Goal: Task Accomplishment & Management: Complete application form

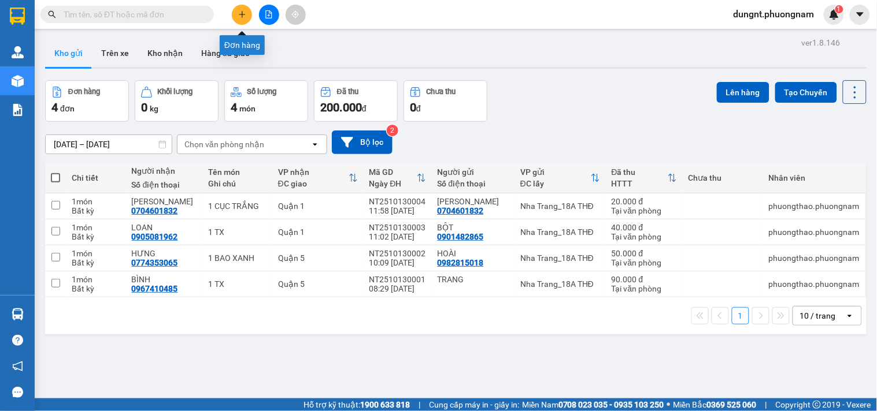
click at [243, 18] on icon "plus" at bounding box center [242, 14] width 8 height 8
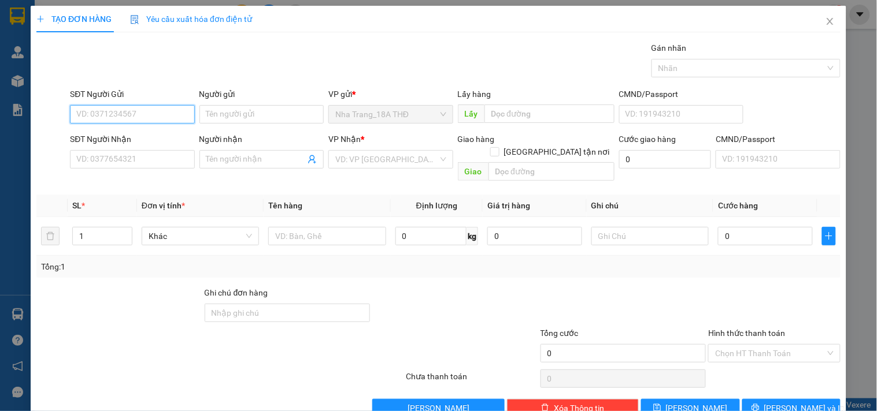
click at [128, 112] on input "SĐT Người Gửi" at bounding box center [132, 114] width 124 height 18
click at [136, 135] on div "0918145609 - [PERSON_NAME]" at bounding box center [133, 137] width 114 height 13
type input "0918145609"
type input "KHÁNH"
type input "0971500536"
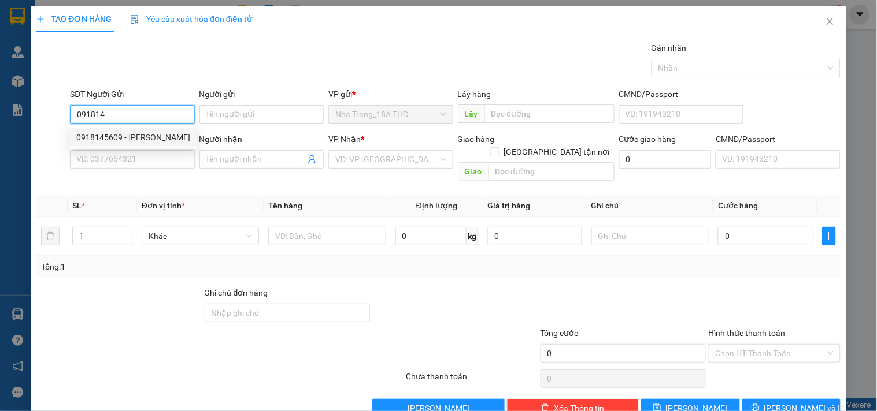
type input "ĐẠT"
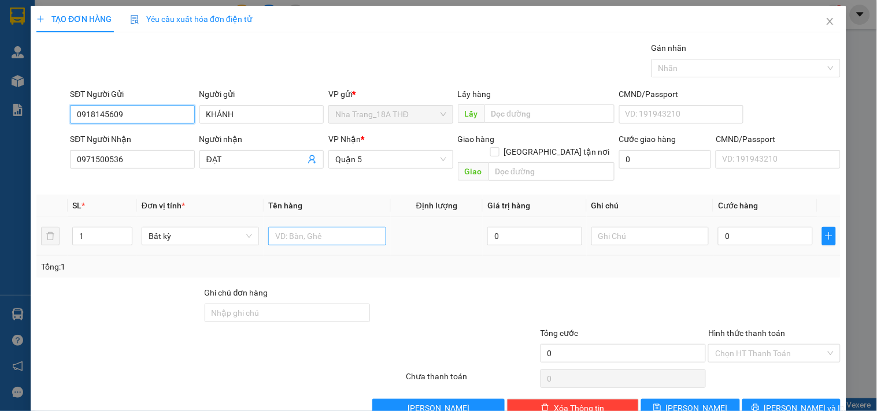
type input "0918145609"
click at [303, 227] on input "text" at bounding box center [326, 236] width 117 height 18
type input "1TG"
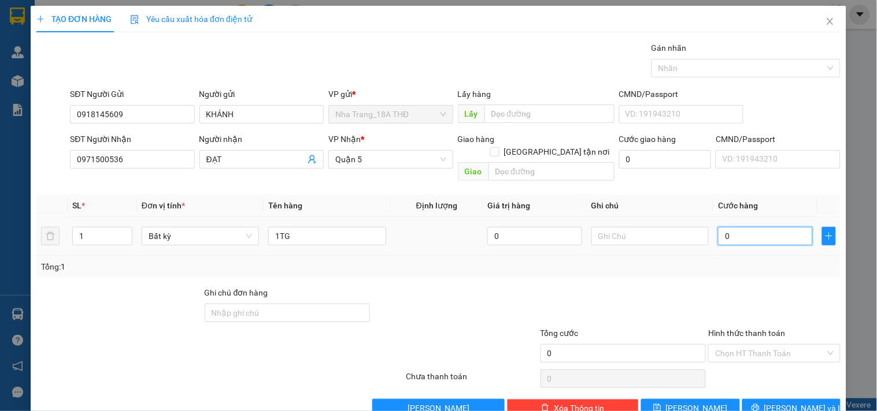
click at [742, 227] on input "0" at bounding box center [765, 236] width 95 height 18
type input "3"
type input "30"
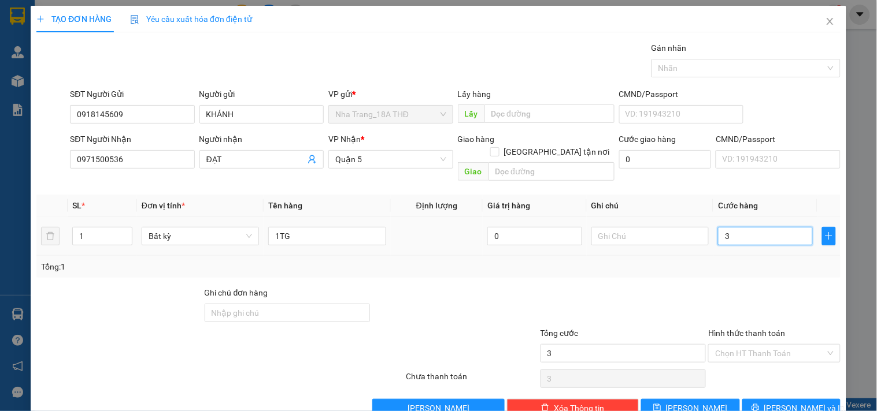
type input "30"
type input "30.000"
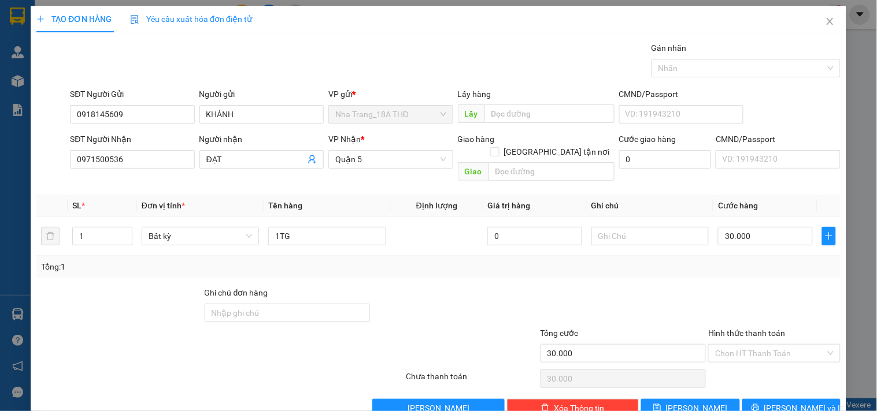
click at [754, 266] on div "Transit Pickup Surcharge Ids Transit Deliver Surcharge Ids Transit Deliver Surc…" at bounding box center [438, 230] width 804 height 376
click at [778, 402] on span "[PERSON_NAME] và In" at bounding box center [804, 408] width 81 height 13
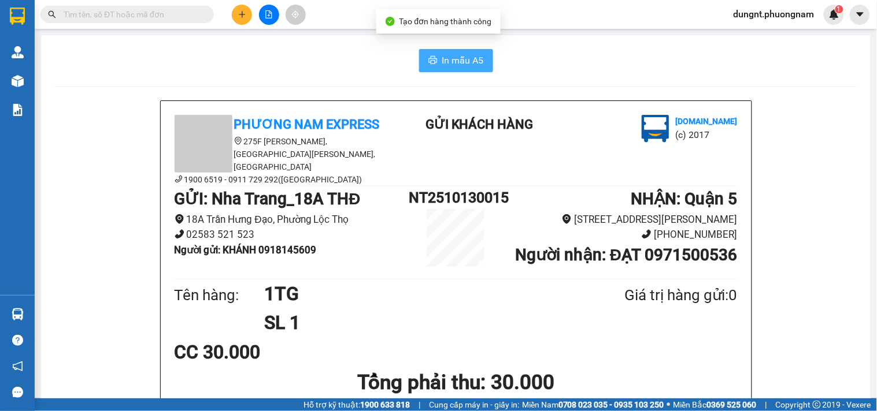
click at [432, 57] on icon "printer" at bounding box center [432, 59] width 9 height 9
click at [181, 10] on input "text" at bounding box center [132, 14] width 136 height 13
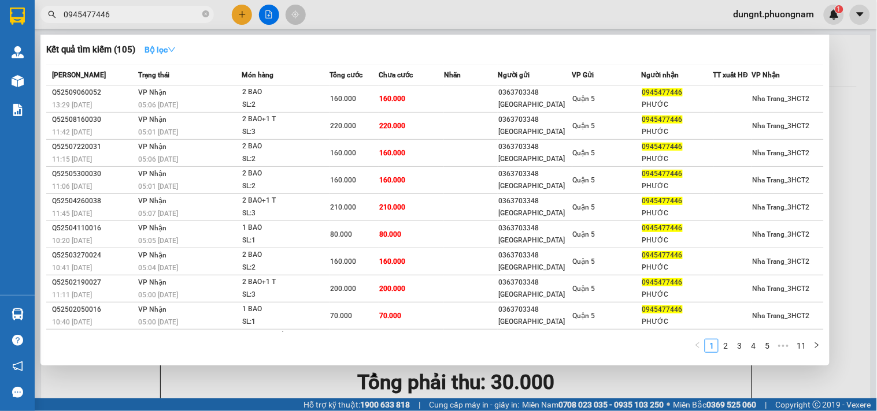
type input "0945477446"
drag, startPoint x: 177, startPoint y: 47, endPoint x: 176, endPoint y: 67, distance: 19.7
click at [176, 48] on icon "down" at bounding box center [172, 50] width 8 height 8
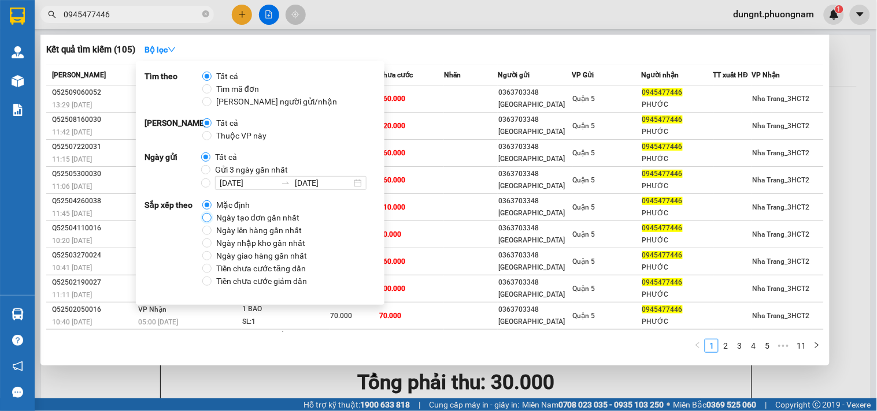
click at [209, 218] on input "Ngày tạo đơn gần nhất" at bounding box center [206, 217] width 9 height 9
radio input "true"
radio input "false"
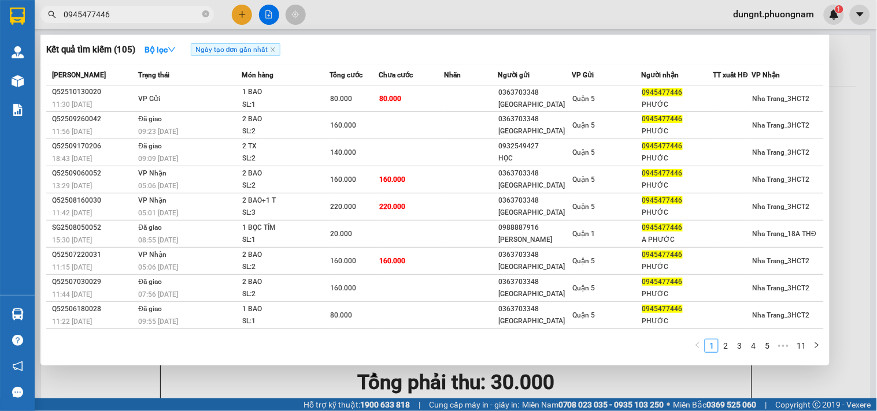
click at [432, 41] on div "Kết quả tìm kiếm ( 105 ) Bộ lọc Ngày tạo đơn gần nhất" at bounding box center [434, 49] width 777 height 18
click at [241, 19] on div at bounding box center [438, 205] width 877 height 411
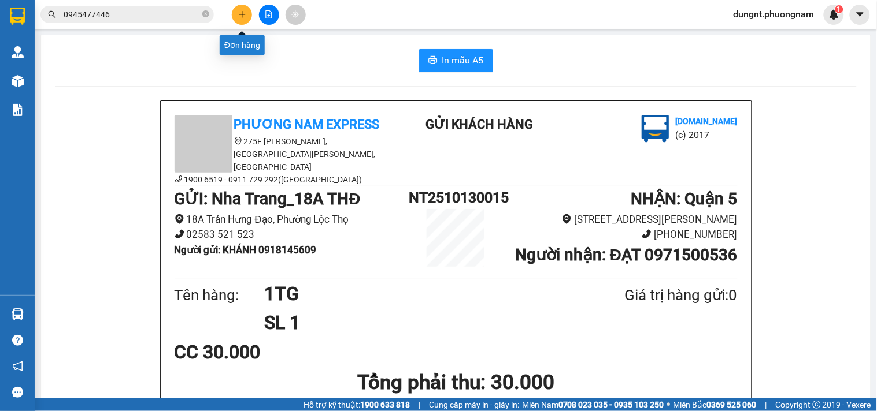
click at [241, 19] on button at bounding box center [242, 15] width 20 height 20
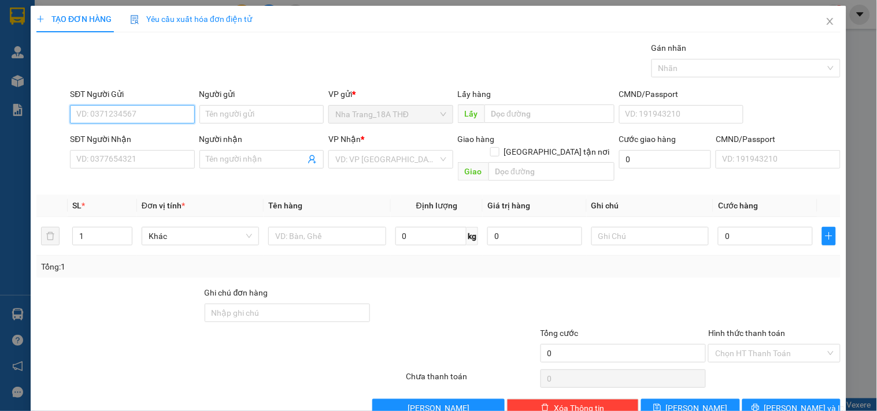
drag, startPoint x: 148, startPoint y: 113, endPoint x: 140, endPoint y: 112, distance: 8.3
click at [142, 114] on input "SĐT Người Gửi" at bounding box center [132, 114] width 124 height 18
type input "0961564034"
click at [144, 132] on div "0961564034 - [PERSON_NAME]" at bounding box center [133, 137] width 114 height 13
type input "[PERSON_NAME]"
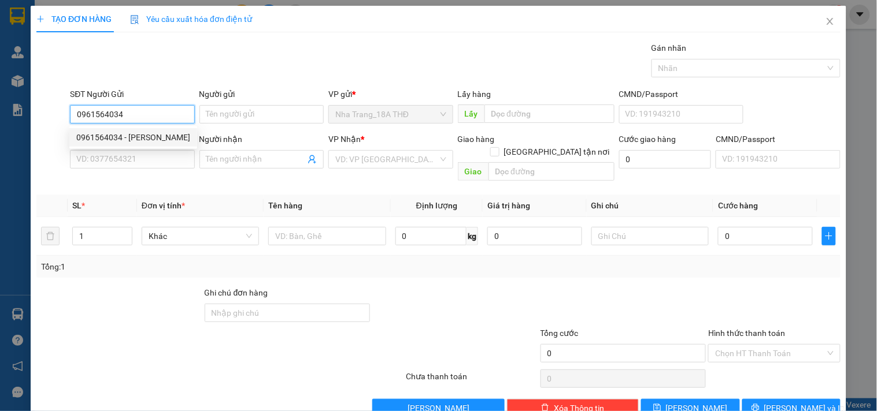
type input "0901914748"
type input "ĐÀN"
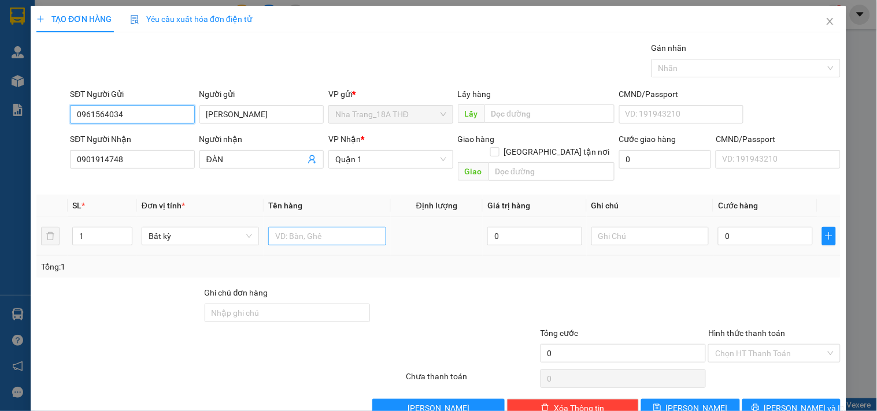
type input "0961564034"
click at [307, 227] on input "text" at bounding box center [326, 236] width 117 height 18
type input "1K BỌC"
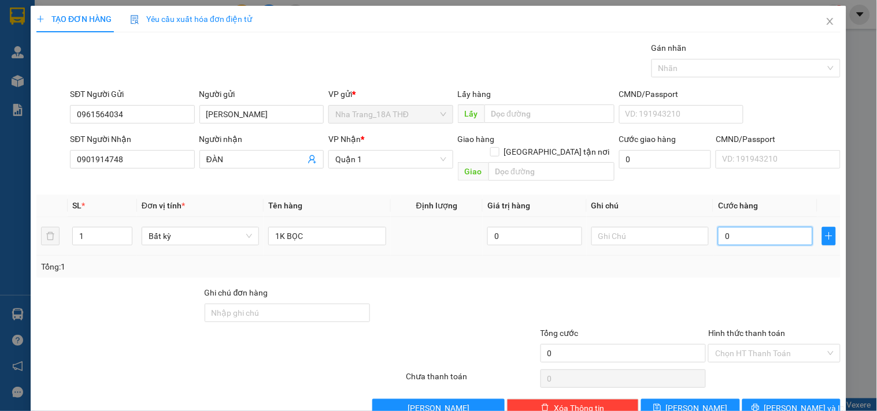
click at [765, 227] on input "0" at bounding box center [765, 236] width 95 height 18
type input "2"
type input "20"
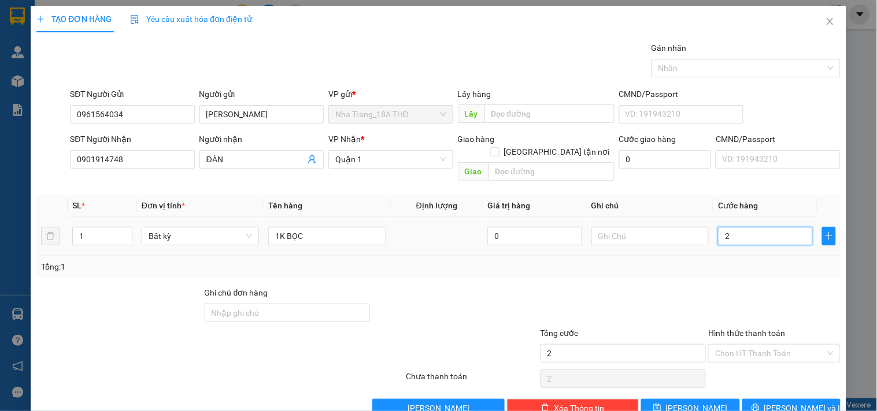
type input "20"
type input "20.000"
click at [734, 267] on div "Transit Pickup Surcharge Ids Transit Deliver Surcharge Ids Transit Deliver Surc…" at bounding box center [438, 230] width 804 height 376
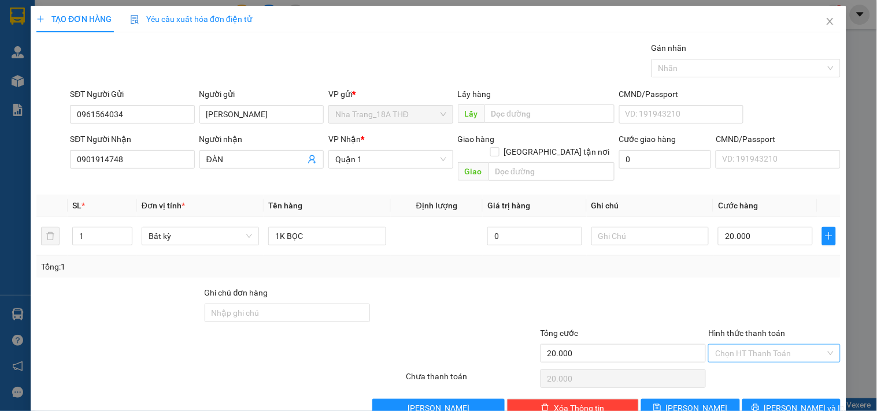
click at [762, 345] on input "Hình thức thanh toán" at bounding box center [770, 353] width 110 height 17
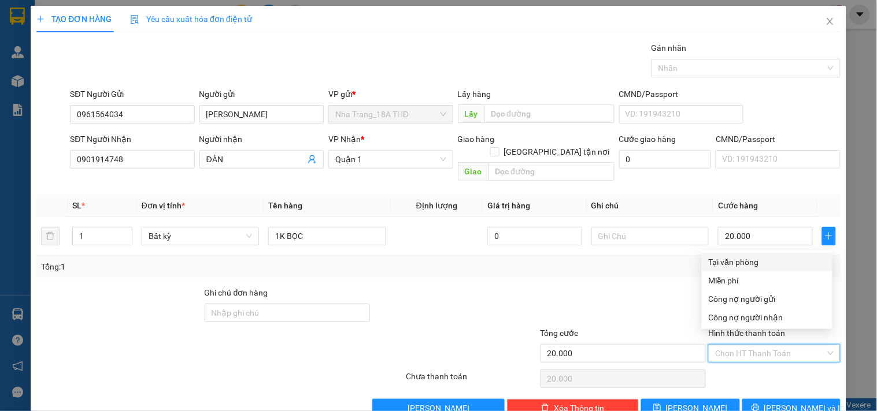
click at [750, 259] on div "Tại văn phòng" at bounding box center [766, 262] width 117 height 13
type input "0"
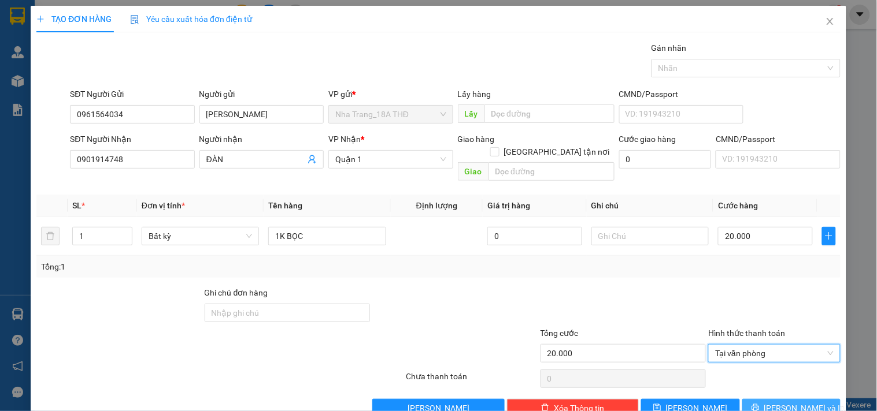
click at [772, 402] on span "[PERSON_NAME] và In" at bounding box center [804, 408] width 81 height 13
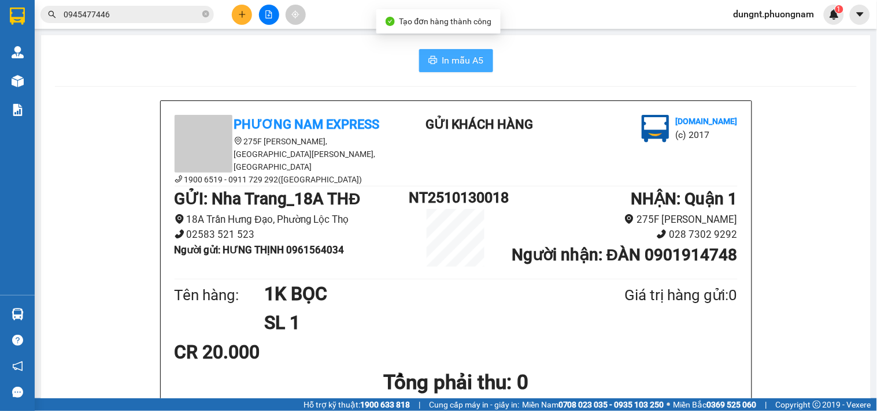
click at [469, 70] on button "In mẫu A5" at bounding box center [456, 60] width 74 height 23
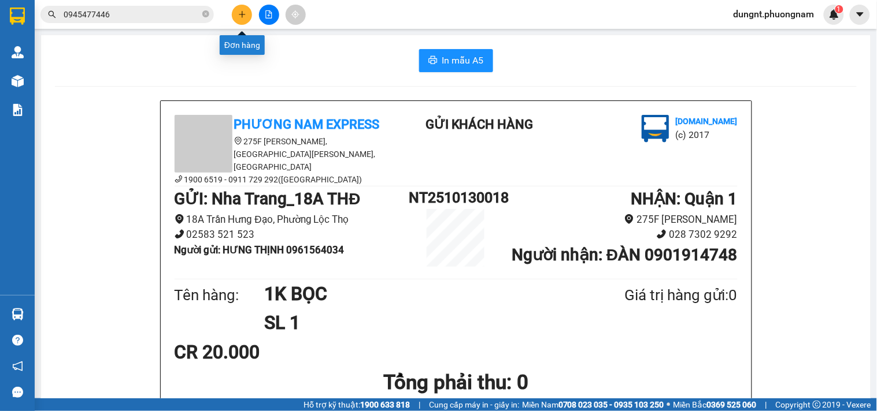
click at [244, 12] on icon "plus" at bounding box center [242, 14] width 8 height 8
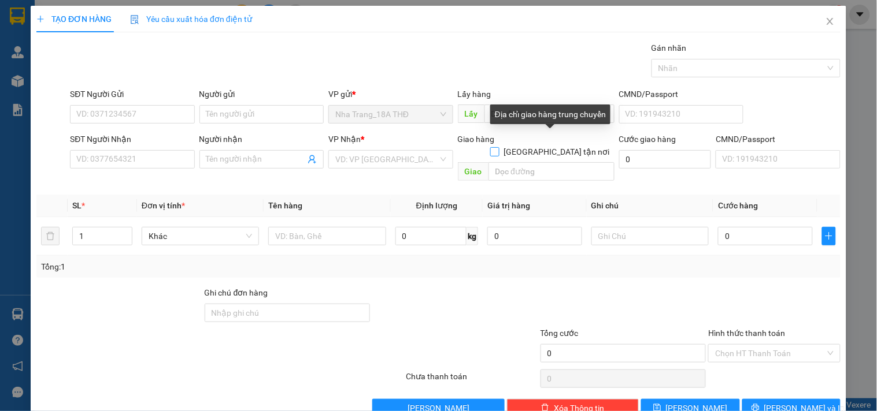
click at [498, 147] on input "[GEOGRAPHIC_DATA] tận nơi" at bounding box center [494, 151] width 8 height 8
checkbox input "true"
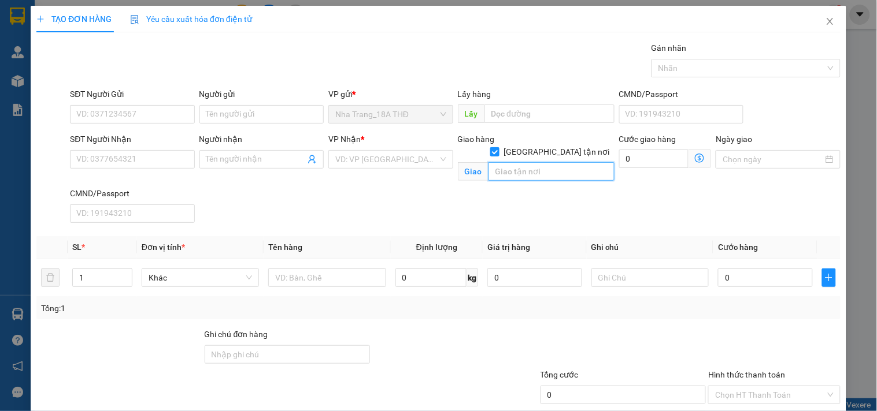
click at [508, 162] on input "text" at bounding box center [551, 171] width 126 height 18
type input "1"
type input "C7 [PERSON_NAME][GEOGRAPHIC_DATA] , [GEOGRAPHIC_DATA]"
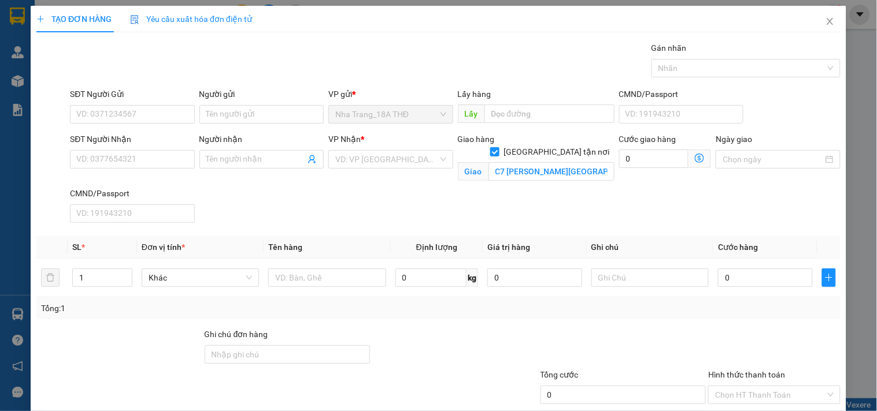
click at [695, 156] on icon "dollar-circle" at bounding box center [699, 158] width 9 height 9
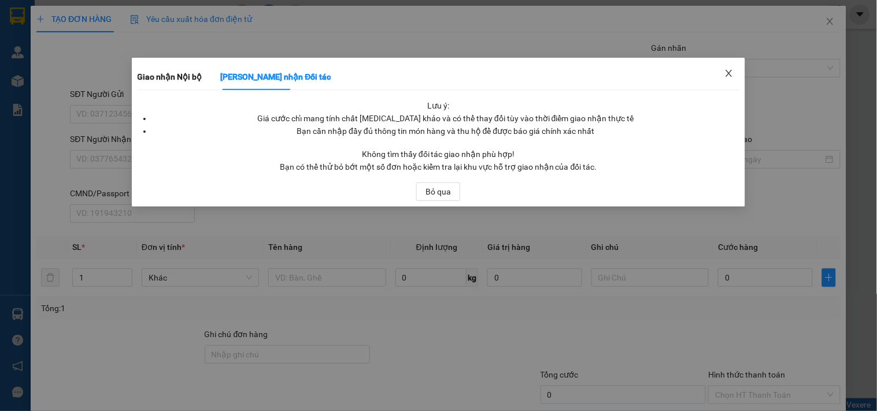
click at [728, 73] on icon "close" at bounding box center [728, 73] width 9 height 9
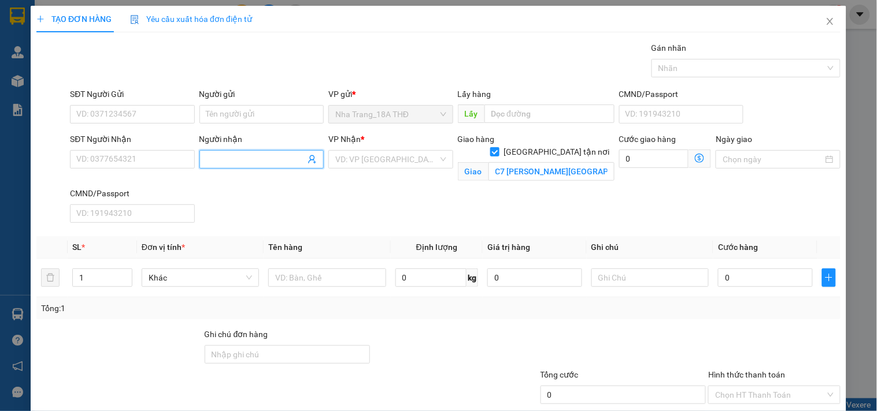
click at [246, 158] on input "Người nhận" at bounding box center [255, 159] width 99 height 13
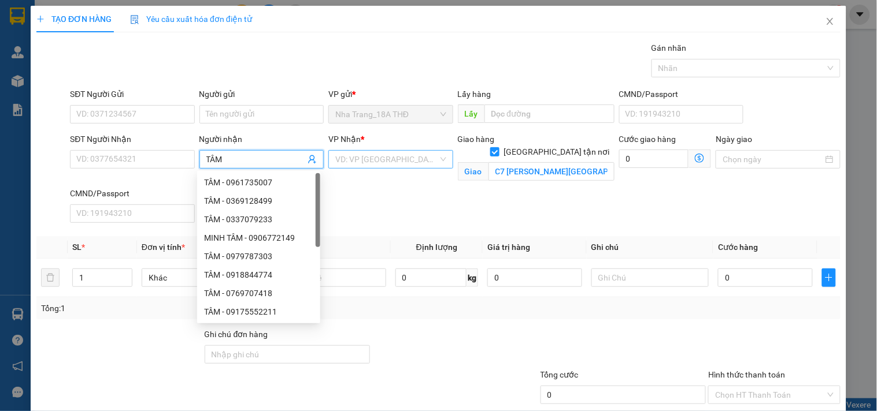
type input "TÂM"
click at [376, 163] on input "search" at bounding box center [386, 159] width 102 height 17
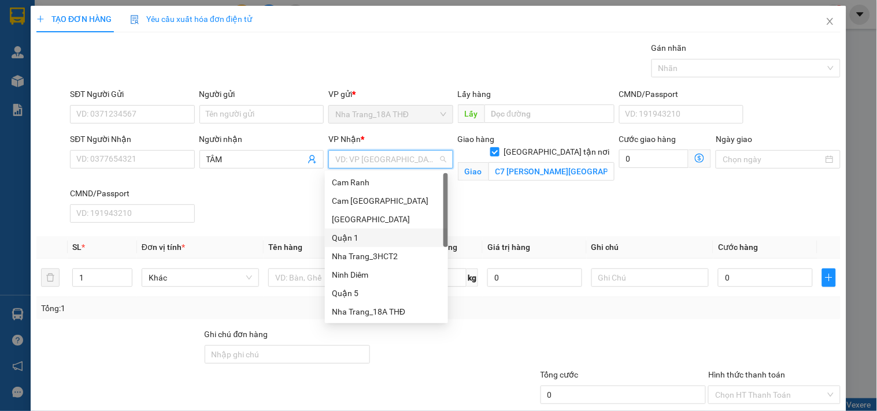
click at [352, 237] on div "Quận 1" at bounding box center [386, 238] width 109 height 13
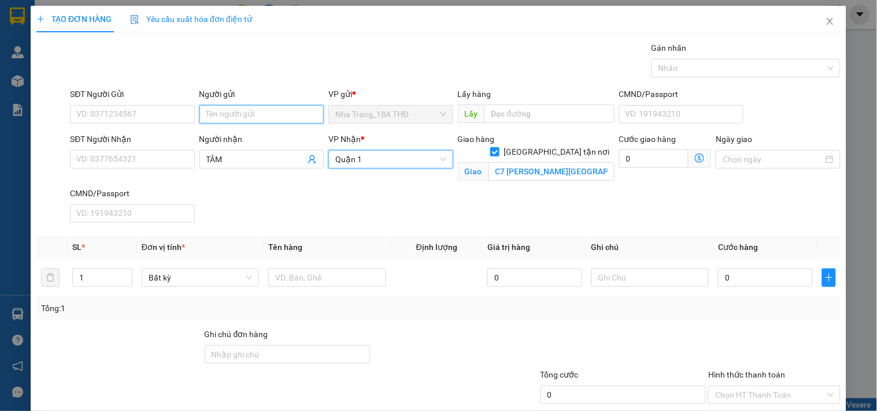
click at [254, 116] on input "Người gửi" at bounding box center [261, 114] width 124 height 18
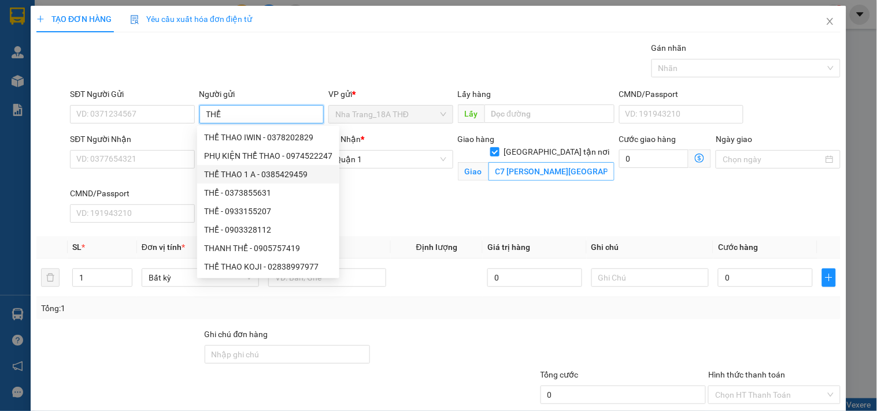
type input "THỂ"
click at [556, 162] on input "C7 [PERSON_NAME][GEOGRAPHIC_DATA] , [GEOGRAPHIC_DATA]" at bounding box center [551, 171] width 126 height 18
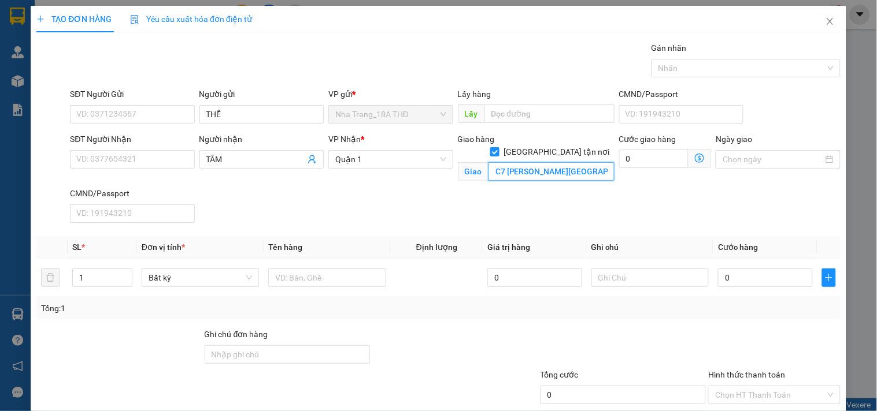
click at [556, 162] on input "C7 [PERSON_NAME][GEOGRAPHIC_DATA] , [GEOGRAPHIC_DATA]" at bounding box center [551, 171] width 126 height 18
click at [548, 162] on input "C7 [PERSON_NAME][GEOGRAPHIC_DATA] , [GEOGRAPHIC_DATA]" at bounding box center [551, 171] width 126 height 18
click at [144, 114] on input "SĐT Người Gửi" at bounding box center [132, 114] width 124 height 18
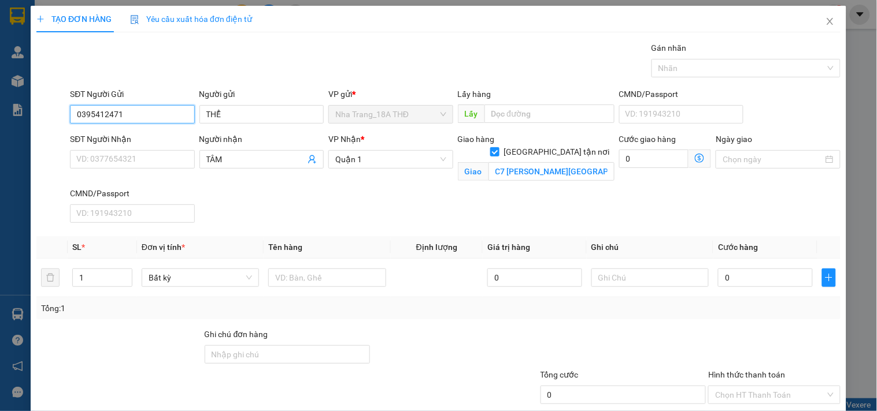
drag, startPoint x: 140, startPoint y: 117, endPoint x: 66, endPoint y: 127, distance: 75.3
click at [66, 127] on div "SĐT Người Gửi 0395412471 0395412471 Người gửi THỂ VP gửi * [GEOGRAPHIC_DATA] TH…" at bounding box center [438, 108] width 806 height 40
type input "0395412471"
click at [129, 163] on input "SĐT Người Nhận" at bounding box center [132, 159] width 124 height 18
paste input "0395412471"
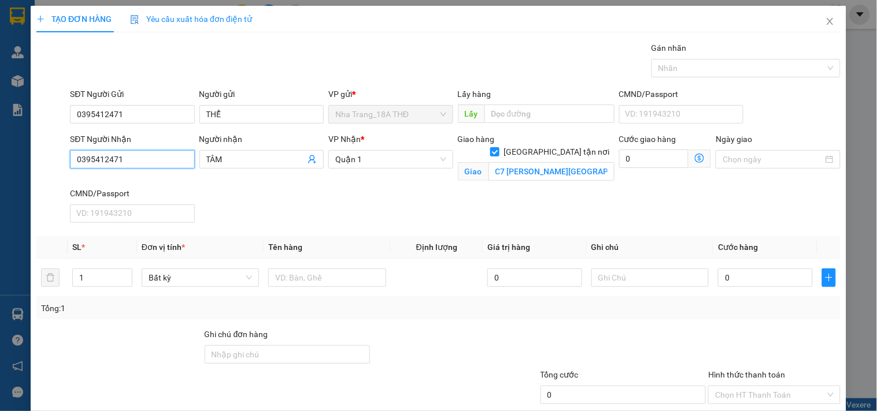
type input "0395412471"
click at [695, 158] on icon "dollar-circle" at bounding box center [699, 158] width 9 height 9
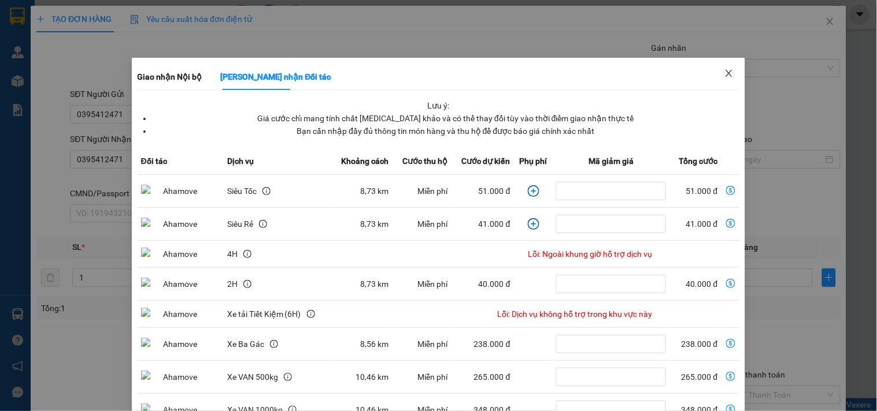
click at [726, 73] on icon "close" at bounding box center [729, 73] width 6 height 7
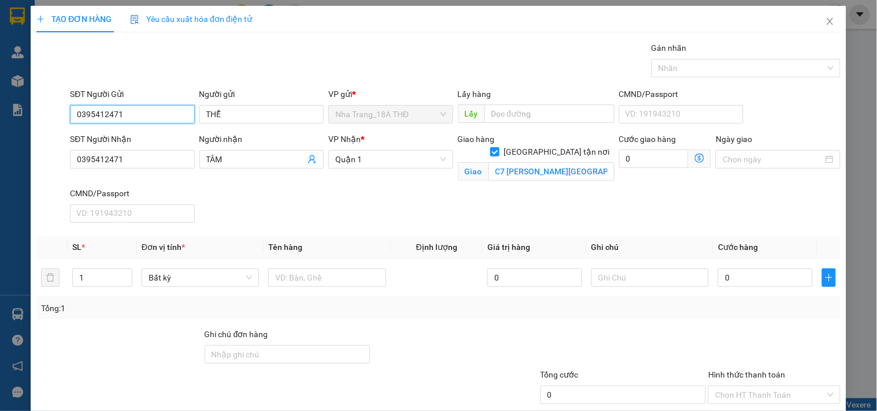
drag, startPoint x: 140, startPoint y: 112, endPoint x: 0, endPoint y: 140, distance: 142.7
click at [0, 140] on div "TẠO ĐƠN HÀNG Yêu cầu xuất hóa đơn điện tử Transit Pickup Surcharge Ids Transit …" at bounding box center [438, 205] width 877 height 411
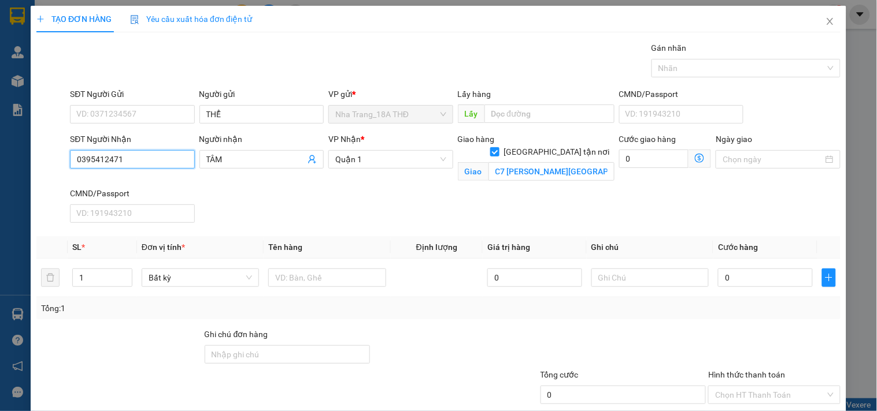
drag, startPoint x: 142, startPoint y: 164, endPoint x: 0, endPoint y: 232, distance: 157.4
click at [0, 232] on div "TẠO ĐƠN HÀNG Yêu cầu xuất hóa đơn điện tử Transit Pickup Surcharge Ids Transit …" at bounding box center [438, 205] width 877 height 411
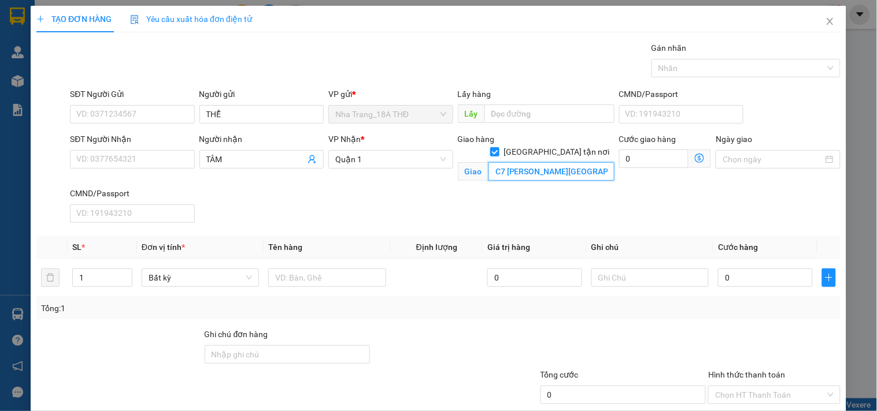
click at [545, 162] on input "C7 [PERSON_NAME][GEOGRAPHIC_DATA] , [GEOGRAPHIC_DATA]" at bounding box center [551, 171] width 126 height 18
click at [547, 162] on input "C7 [PERSON_NAME][GEOGRAPHIC_DATA] , [GEOGRAPHIC_DATA]" at bounding box center [551, 171] width 126 height 18
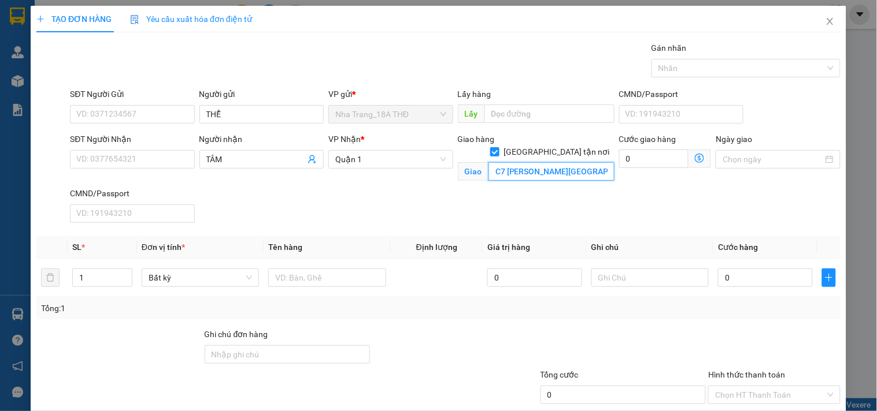
click at [547, 162] on input "C7 [PERSON_NAME][GEOGRAPHIC_DATA] , [GEOGRAPHIC_DATA]" at bounding box center [551, 171] width 126 height 18
click at [124, 165] on input "SĐT Người Nhận" at bounding box center [132, 159] width 124 height 18
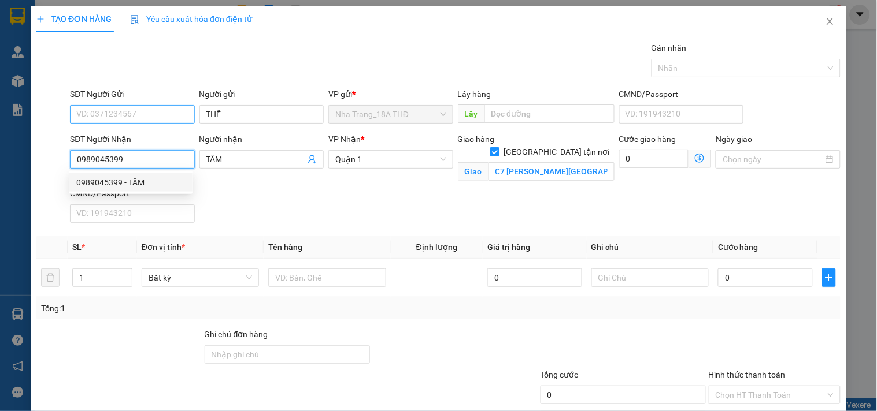
type input "0989045399"
click at [131, 116] on input "SĐT Người Gửi" at bounding box center [132, 114] width 124 height 18
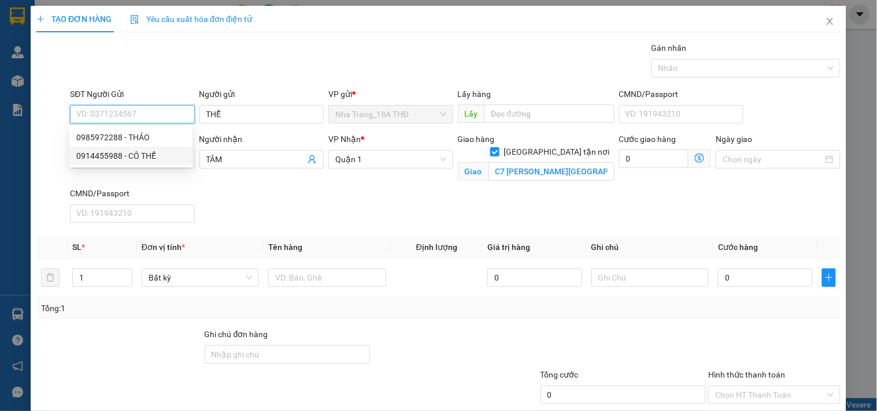
click at [131, 151] on div "0914455988 - CÔ THỂ" at bounding box center [130, 156] width 109 height 13
type input "0914455988"
type input "CÔ THỂ"
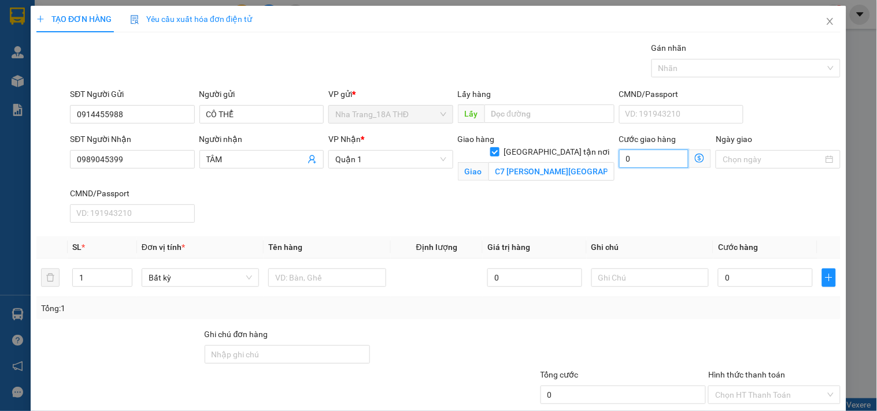
click at [645, 159] on input "0" at bounding box center [654, 159] width 70 height 18
click at [659, 162] on input "0" at bounding box center [654, 159] width 70 height 18
type input "0"
type input "70"
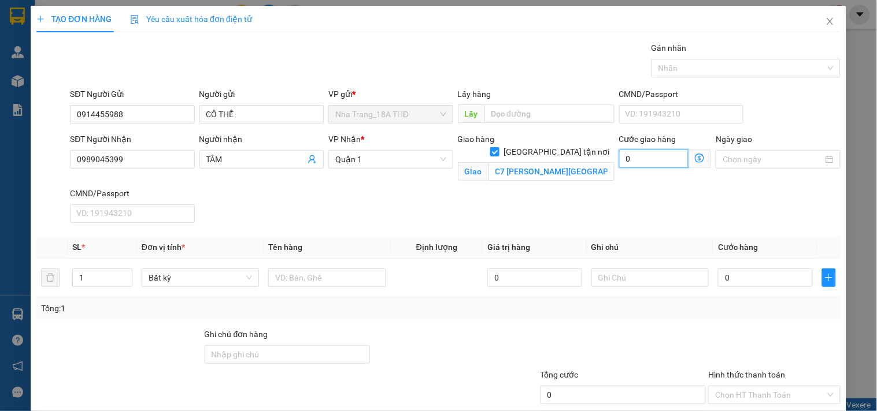
type input "70"
type input "700"
type input "7.000"
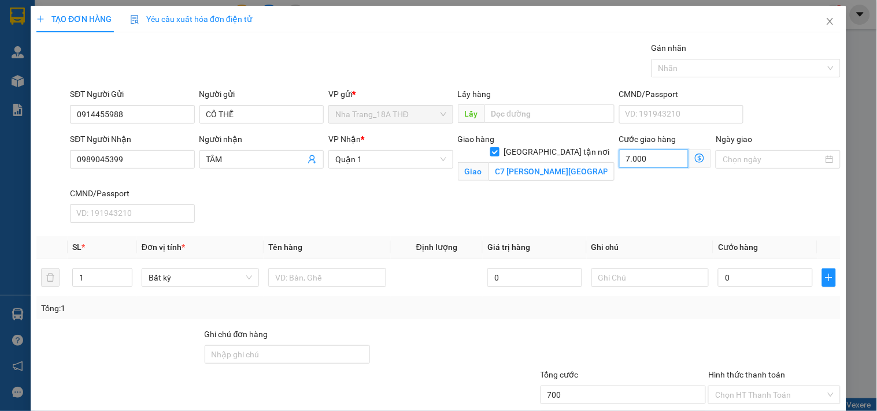
type input "7.000"
type input "70.000"
click at [288, 281] on input "text" at bounding box center [326, 278] width 117 height 18
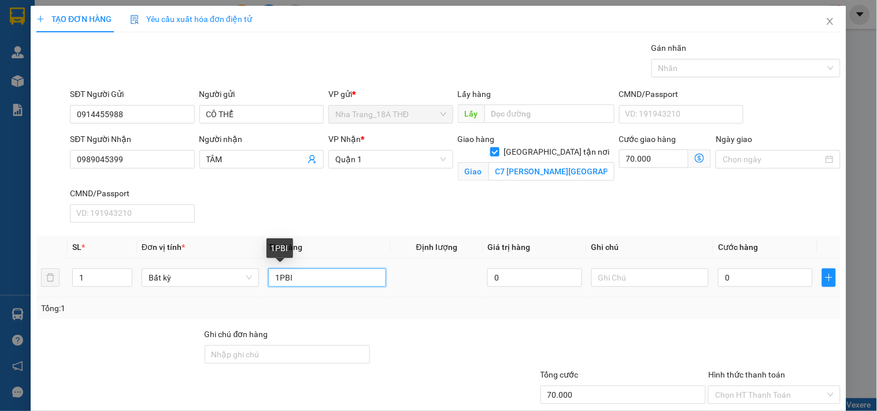
click at [277, 279] on input "1PBI" at bounding box center [326, 278] width 117 height 18
type input "1 PBI"
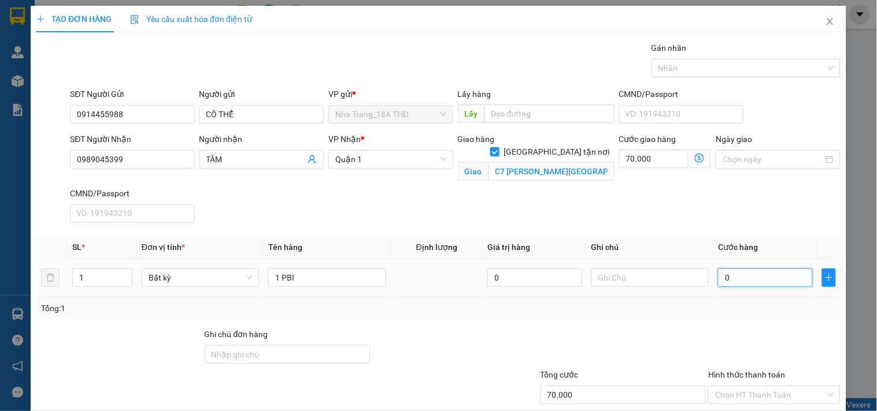
click at [742, 280] on input "0" at bounding box center [765, 278] width 95 height 18
click at [696, 158] on span "Giao nhận Nội bộ Giao nhận Đối tác Lưu ý: Giá cước chỉ mang tính chất [MEDICAL_…" at bounding box center [699, 159] width 23 height 18
click at [695, 161] on icon "dollar-circle" at bounding box center [699, 158] width 9 height 9
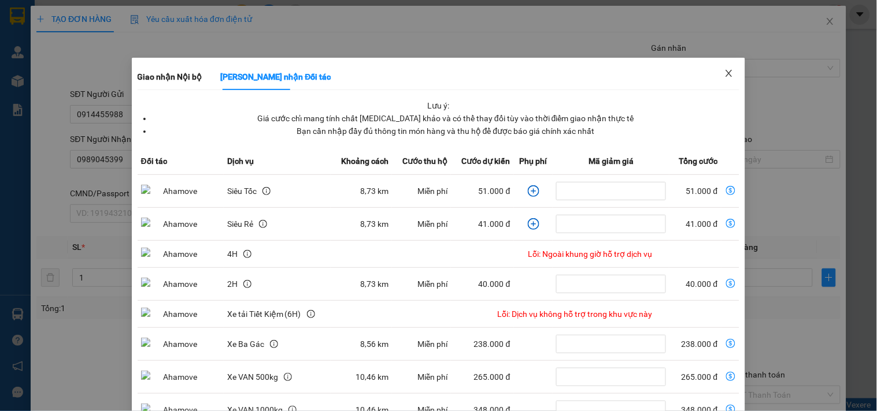
click at [724, 70] on icon "close" at bounding box center [728, 73] width 9 height 9
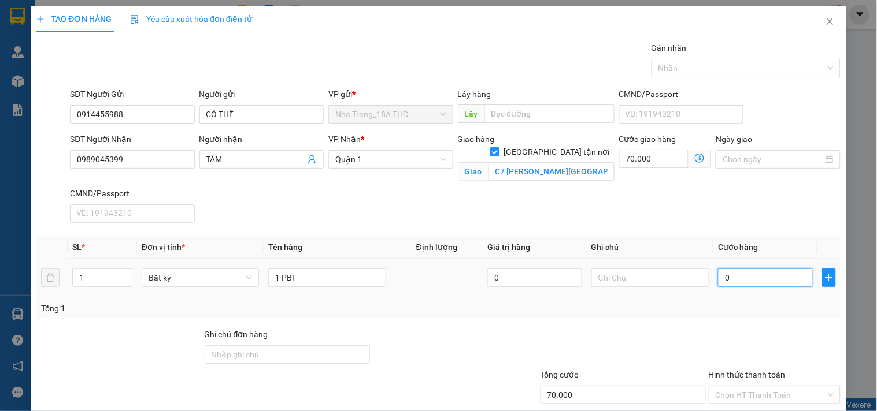
click at [766, 279] on input "0" at bounding box center [765, 278] width 95 height 18
type input "9"
type input "70.009"
type input "90"
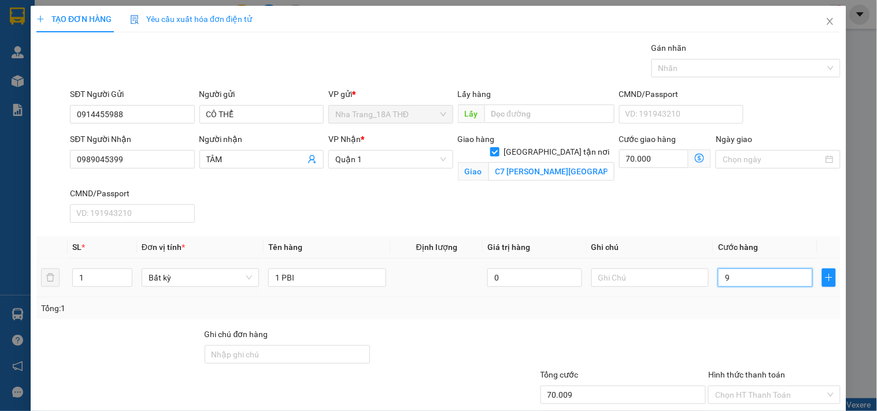
type input "70.090"
type input "90.000"
type input "160.000"
click at [770, 325] on div "Transit Pickup Surcharge Ids Transit Deliver Surcharge Ids Transit Deliver Surc…" at bounding box center [438, 251] width 804 height 418
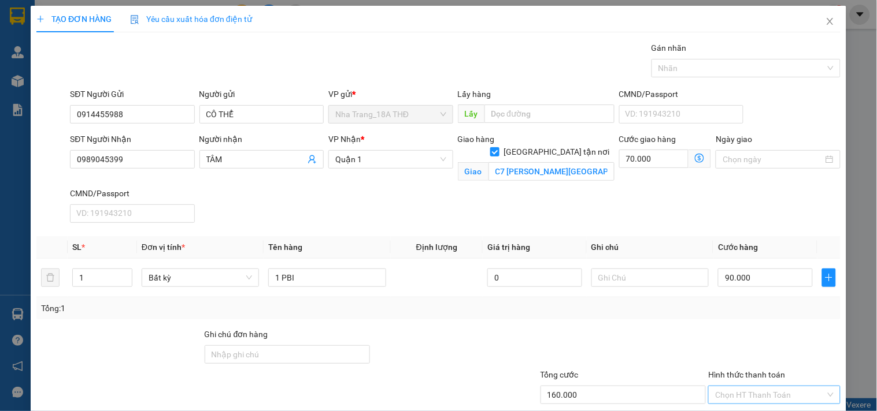
scroll to position [70, 0]
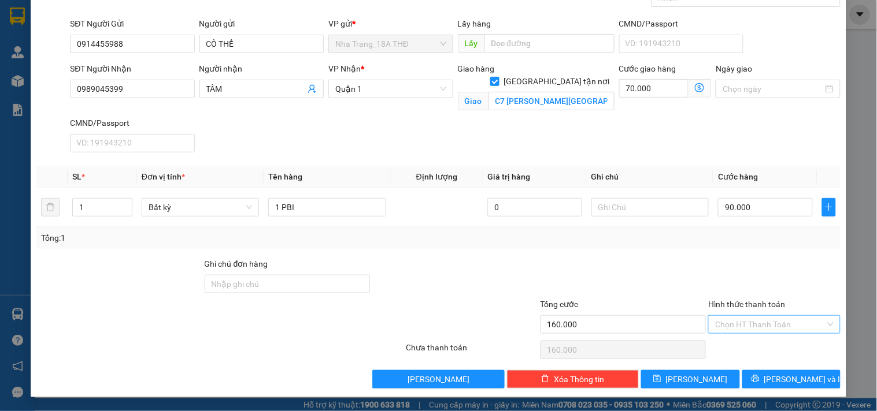
click at [760, 324] on input "Hình thức thanh toán" at bounding box center [770, 324] width 110 height 17
click at [747, 240] on div "Tại văn phòng" at bounding box center [766, 246] width 117 height 13
type input "0"
click at [784, 376] on span "[PERSON_NAME] và In" at bounding box center [804, 379] width 81 height 13
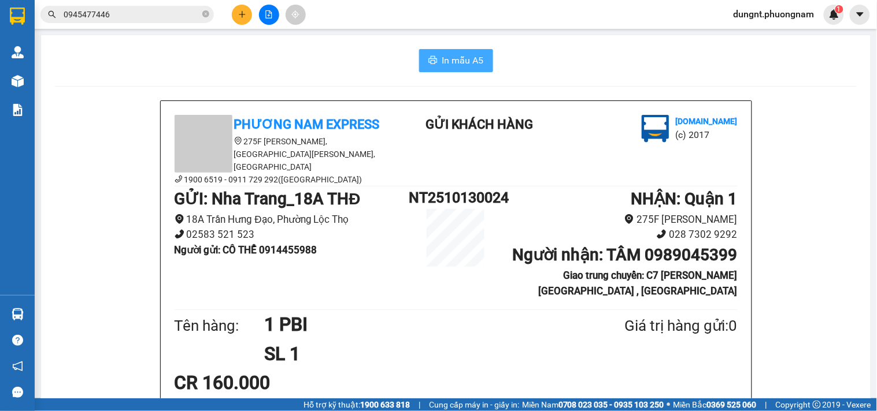
click at [466, 68] on button "In mẫu A5" at bounding box center [456, 60] width 74 height 23
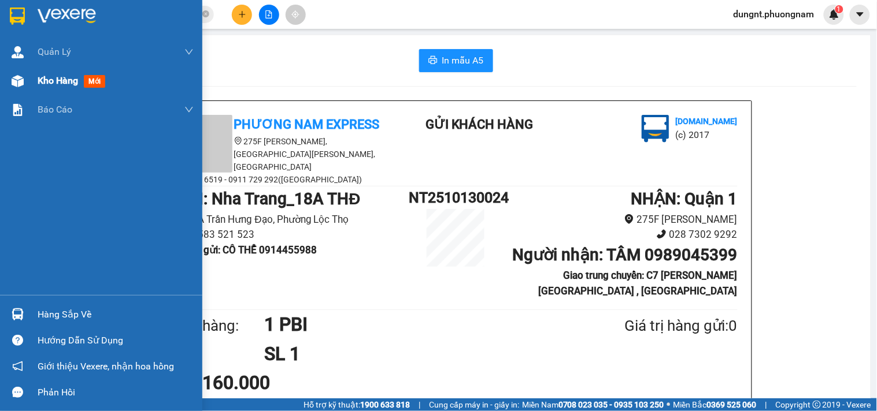
click at [24, 83] on div at bounding box center [18, 81] width 20 height 20
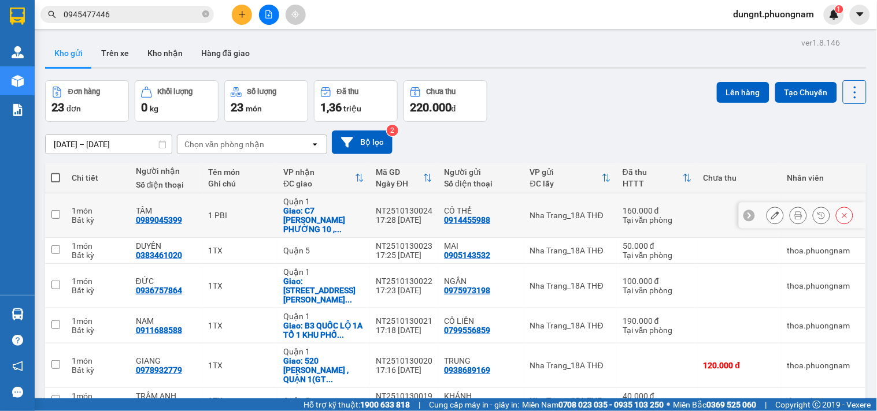
click at [771, 211] on icon at bounding box center [775, 215] width 8 height 8
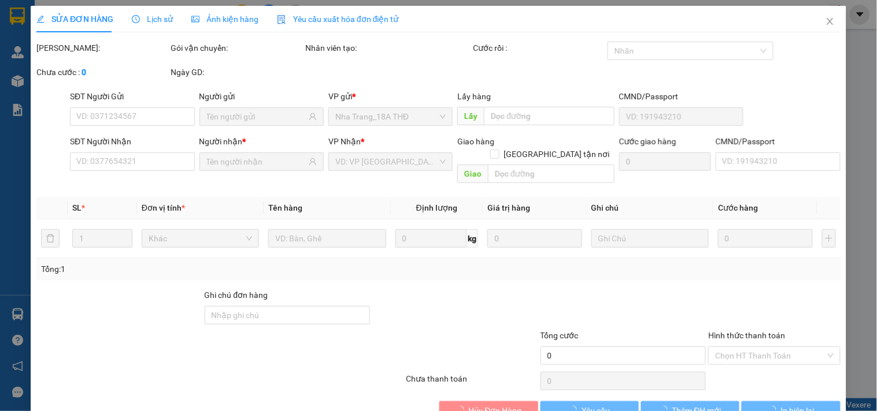
type input "0914455988"
type input "0989045399"
checkbox input "true"
type input "C7 [PERSON_NAME][GEOGRAPHIC_DATA] , [GEOGRAPHIC_DATA]"
type input "160.000"
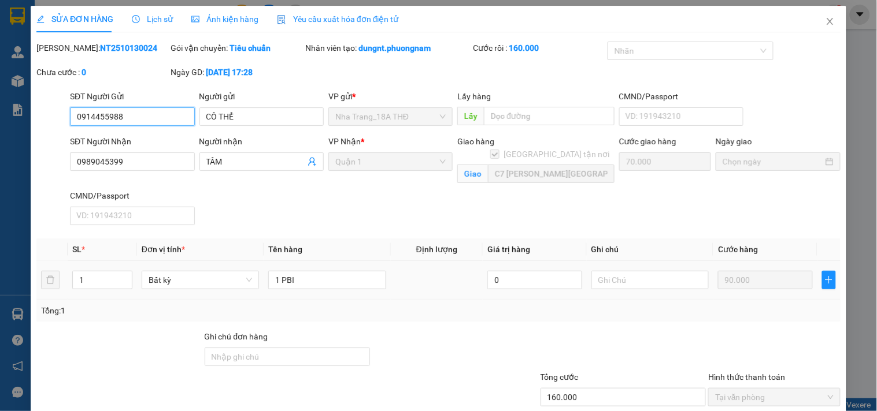
scroll to position [13, 0]
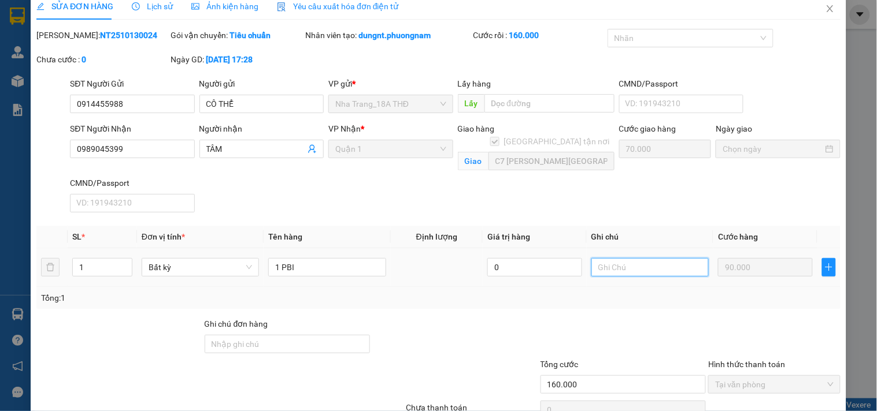
click at [625, 262] on input "text" at bounding box center [649, 267] width 117 height 18
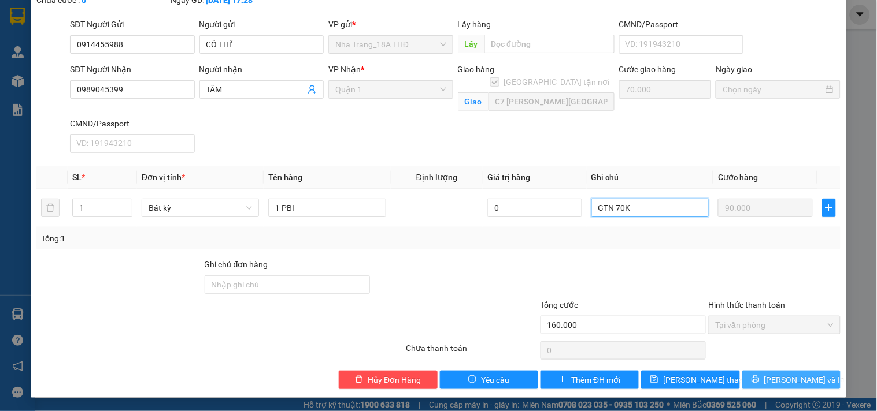
type input "GTN 70K"
click at [781, 378] on span "[PERSON_NAME] và In" at bounding box center [804, 380] width 81 height 13
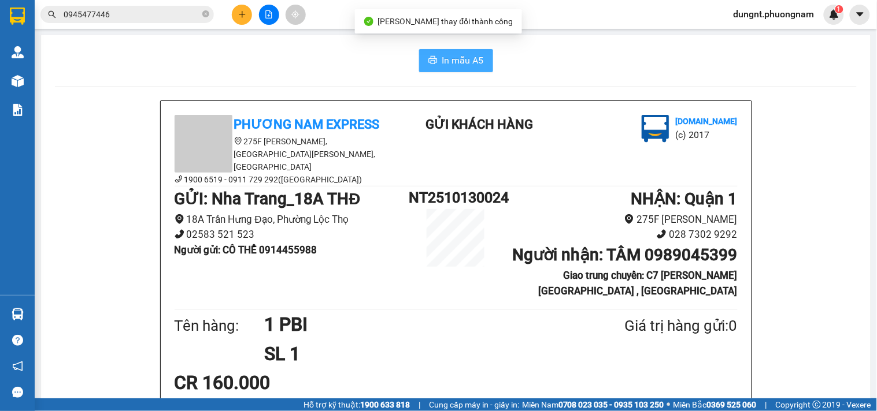
click at [453, 65] on span "In mẫu A5" at bounding box center [463, 60] width 42 height 14
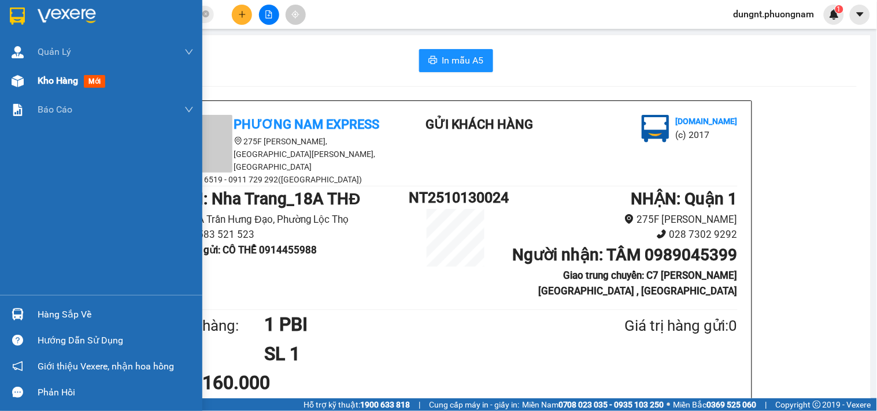
click at [14, 80] on img at bounding box center [18, 81] width 12 height 12
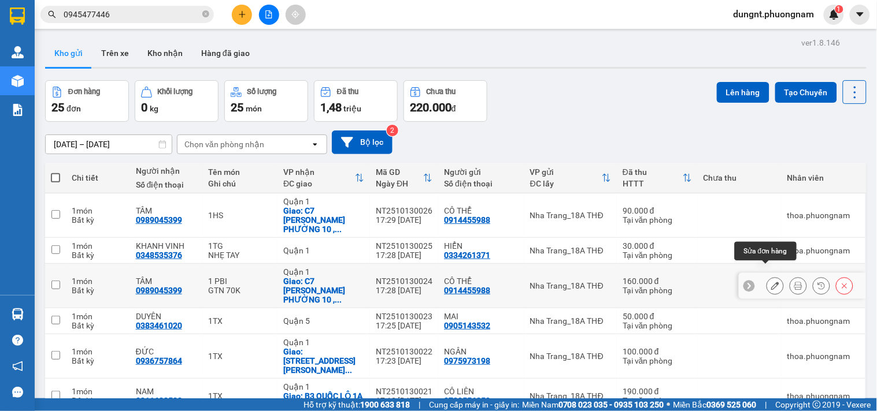
click at [771, 282] on icon at bounding box center [775, 286] width 8 height 8
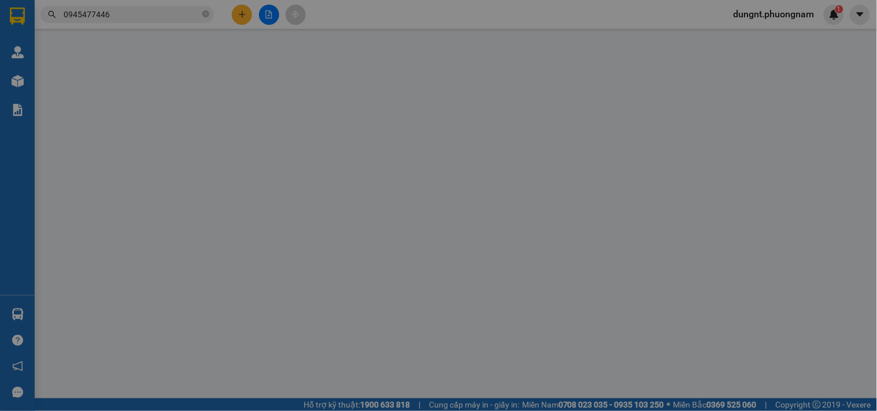
type input "0914455988"
type input "0989045399"
checkbox input "true"
type input "C7 [PERSON_NAME][GEOGRAPHIC_DATA] , [GEOGRAPHIC_DATA]"
type input "160.000"
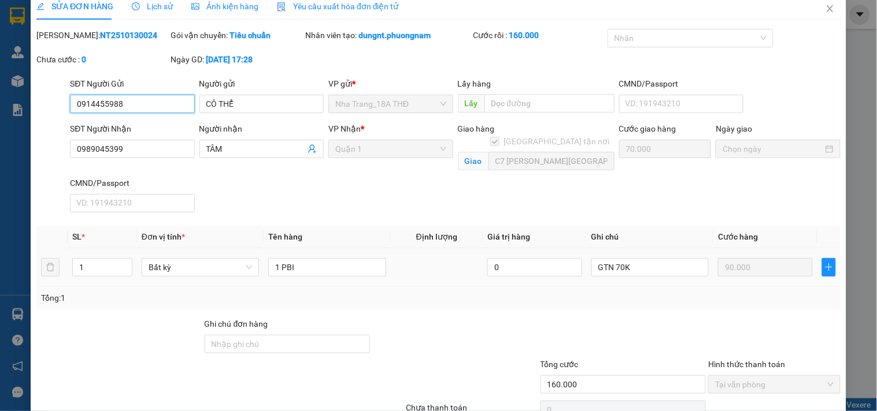
scroll to position [72, 0]
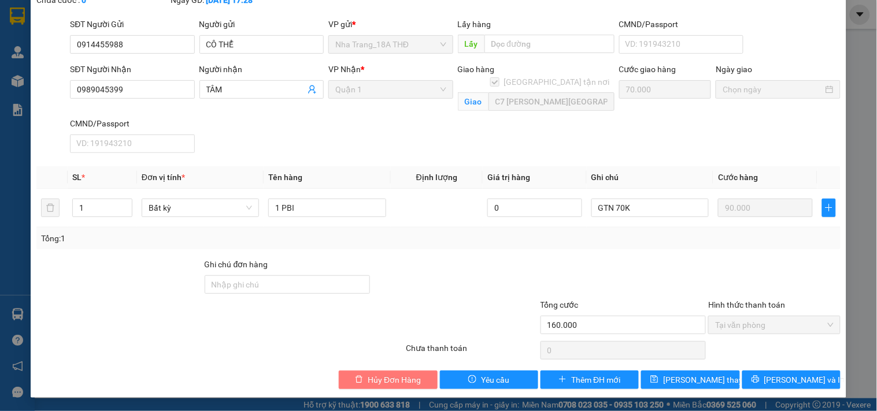
click at [403, 382] on span "Hủy Đơn Hàng" at bounding box center [393, 380] width 53 height 13
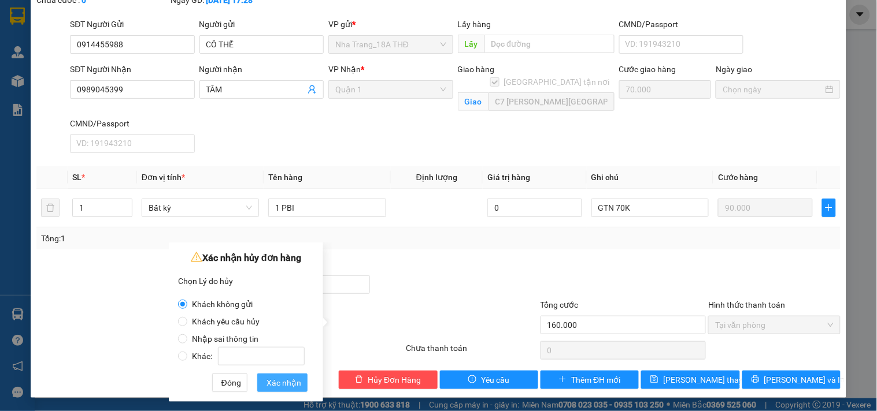
click at [282, 383] on span "Xác nhận" at bounding box center [283, 383] width 35 height 13
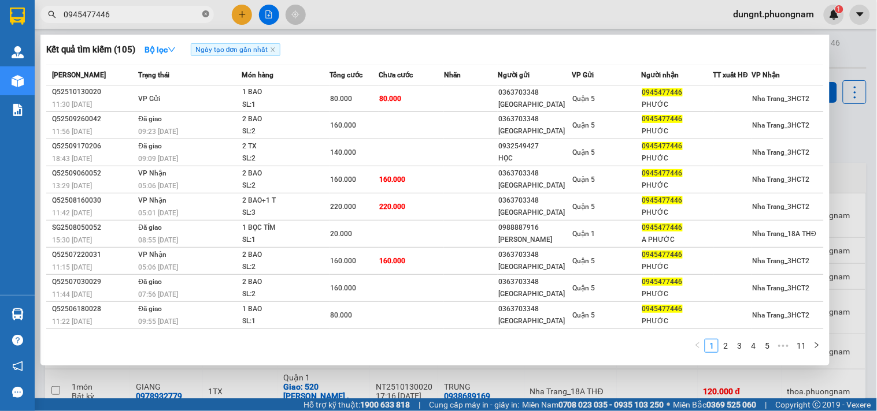
click at [205, 13] on icon "close-circle" at bounding box center [205, 13] width 7 height 7
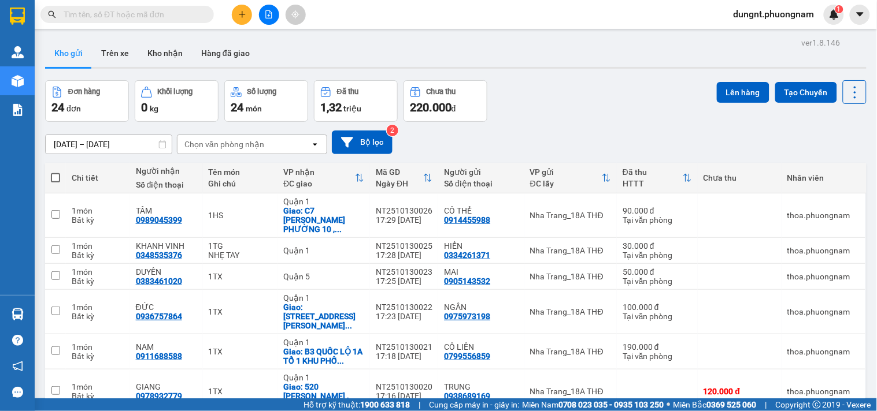
click at [147, 16] on input "text" at bounding box center [132, 14] width 136 height 13
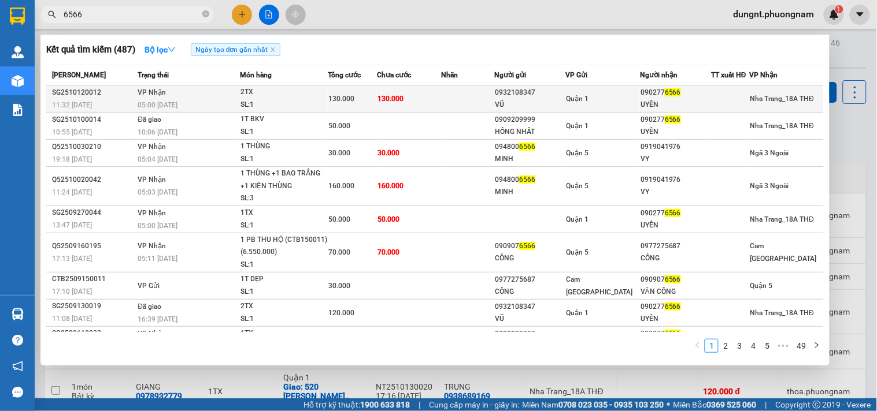
type input "6566"
click at [232, 96] on td "VP Nhận 05:00 [DATE]" at bounding box center [187, 99] width 105 height 27
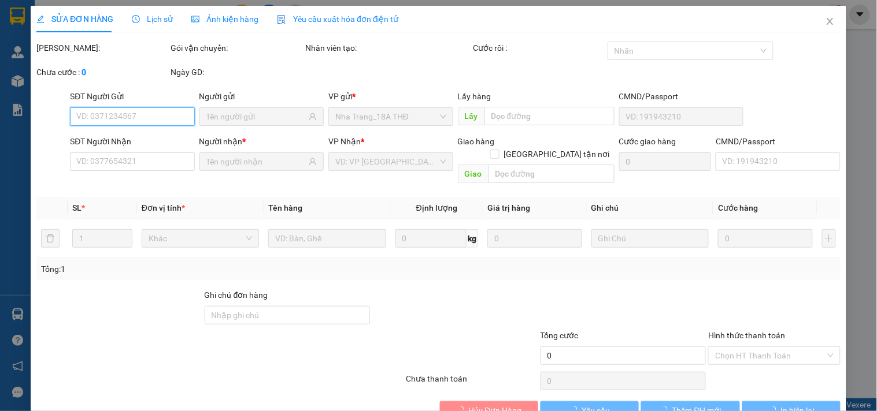
type input "0932108347"
type input "VŨ"
type input "0902776566"
type input "UYÊN"
type input "130.000"
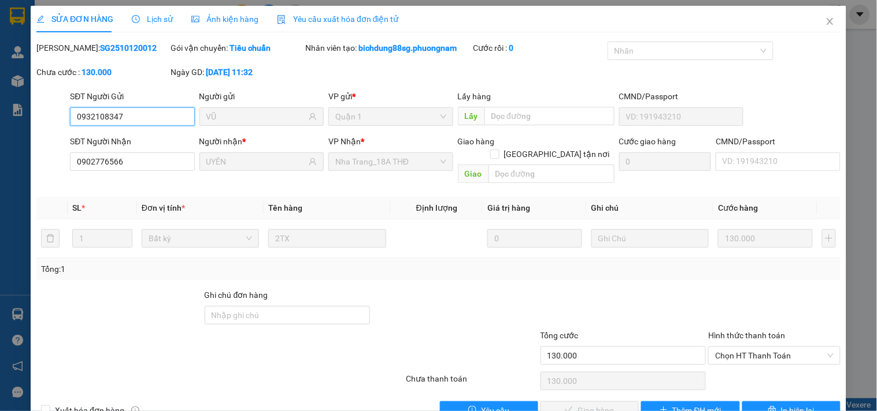
scroll to position [18, 0]
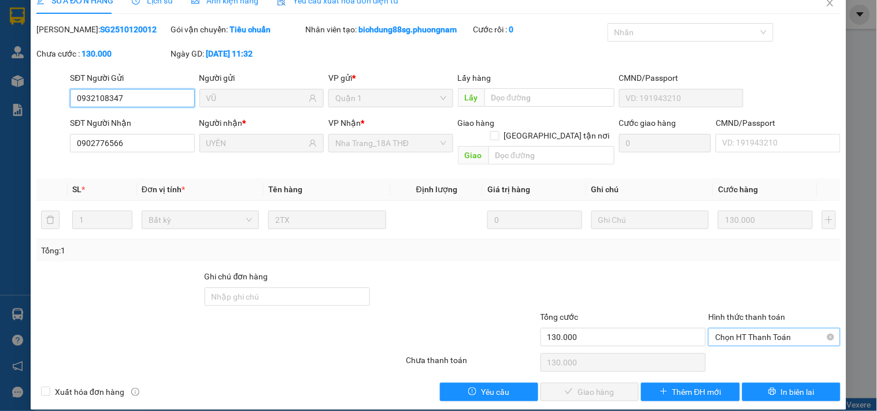
click at [741, 329] on span "Chọn HT Thanh Toán" at bounding box center [774, 337] width 118 height 17
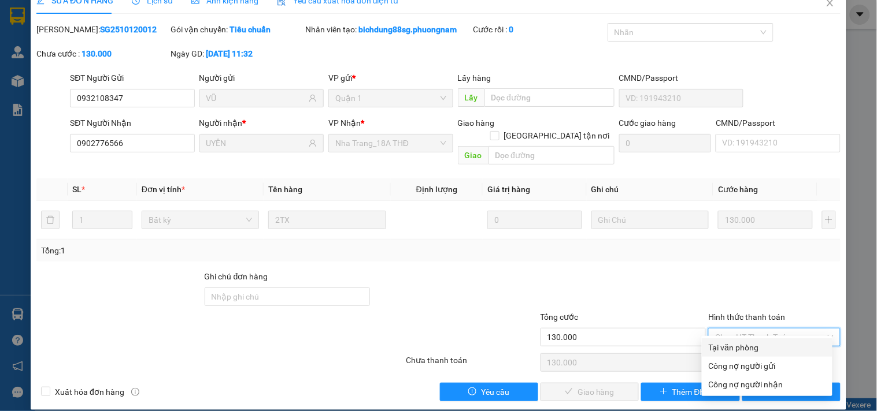
drag, startPoint x: 737, startPoint y: 344, endPoint x: 653, endPoint y: 373, distance: 88.4
click at [737, 345] on div "Tại văn phòng" at bounding box center [766, 347] width 117 height 13
type input "0"
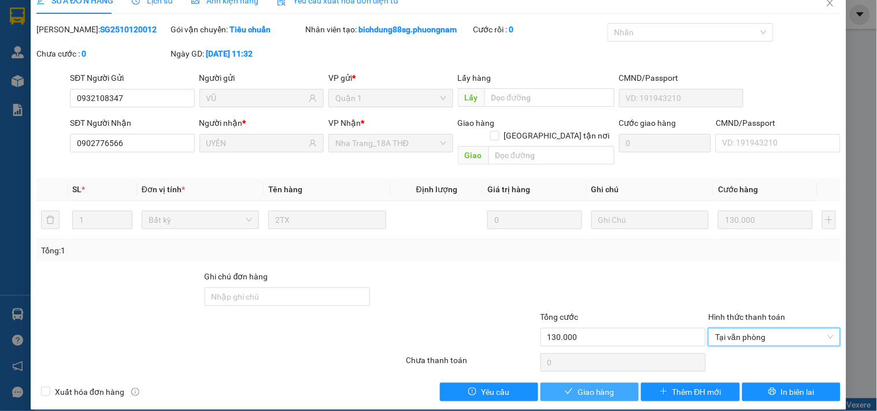
click at [603, 386] on span "Giao hàng" at bounding box center [595, 392] width 37 height 13
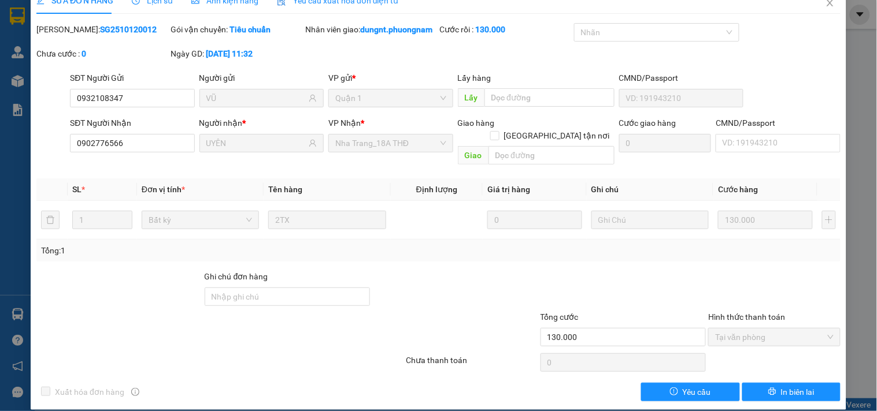
scroll to position [0, 0]
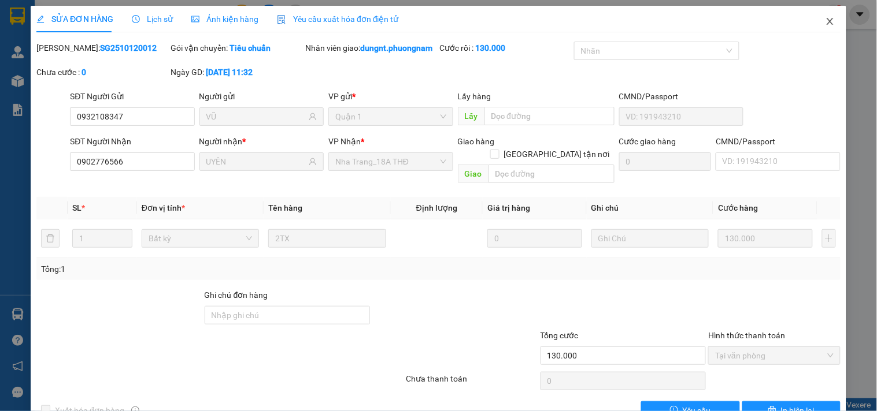
click at [825, 21] on icon "close" at bounding box center [829, 21] width 9 height 9
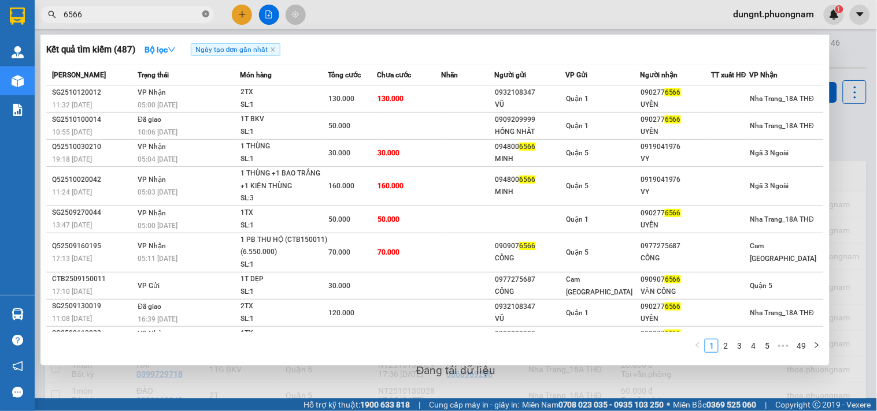
click at [208, 16] on icon "close-circle" at bounding box center [205, 13] width 7 height 7
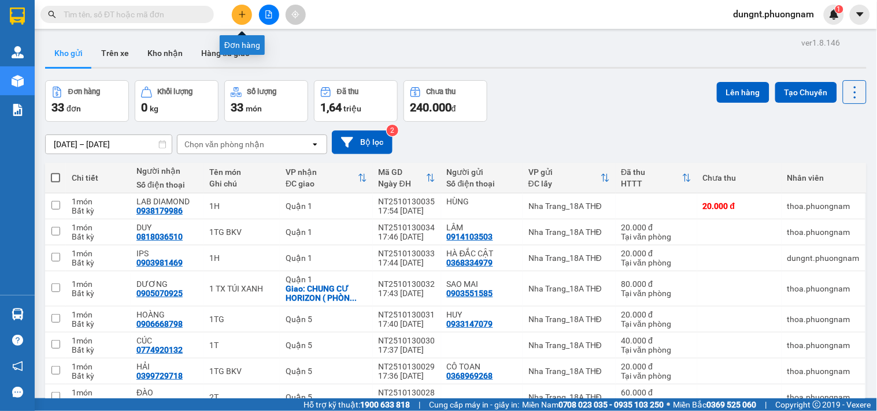
click at [243, 19] on button at bounding box center [242, 15] width 20 height 20
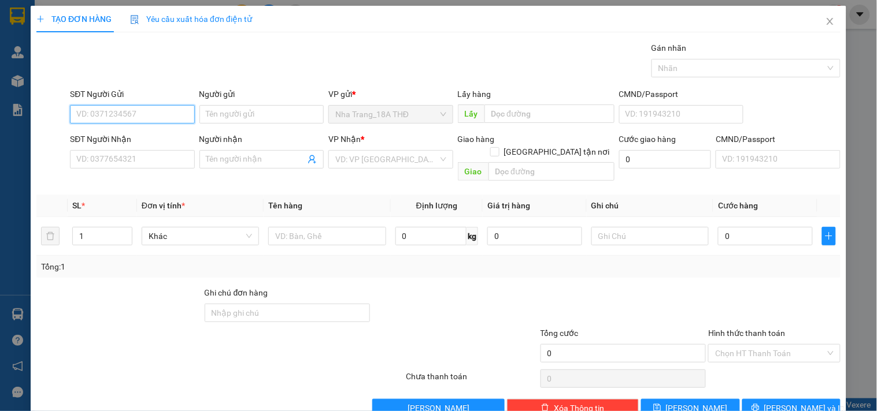
click at [148, 121] on input "SĐT Người Gửi" at bounding box center [132, 114] width 124 height 18
type input "0973122282"
click at [113, 139] on div "0973122282 - NỞ" at bounding box center [130, 137] width 109 height 13
type input "NỞ"
type input "0779768333"
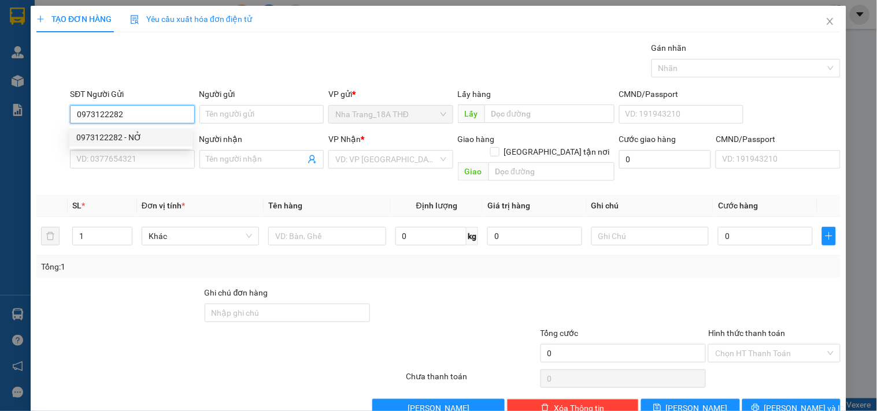
type input "A HƯNG"
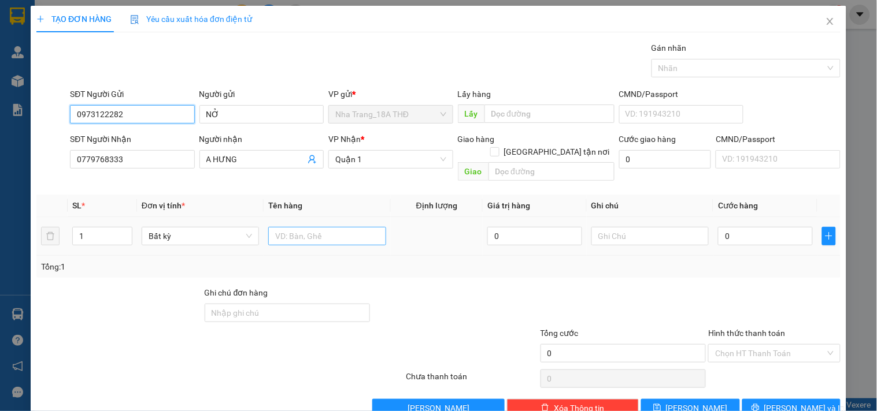
type input "0973122282"
click at [297, 228] on input "text" at bounding box center [326, 236] width 117 height 18
type input "1H"
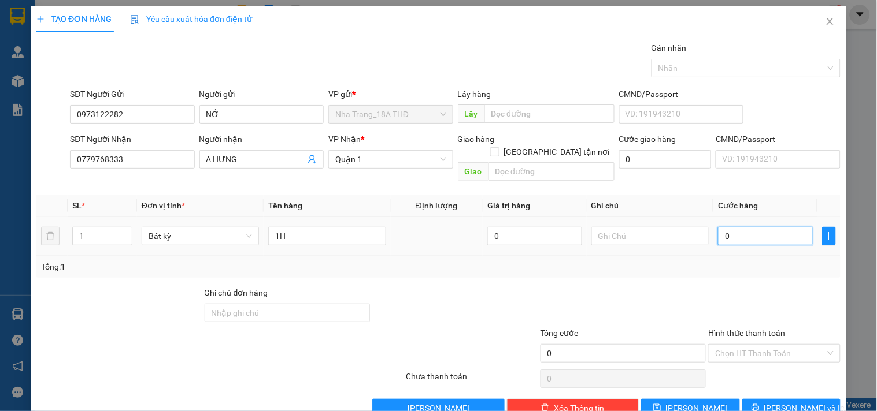
click at [735, 227] on input "0" at bounding box center [765, 236] width 95 height 18
type input "2"
type input "20"
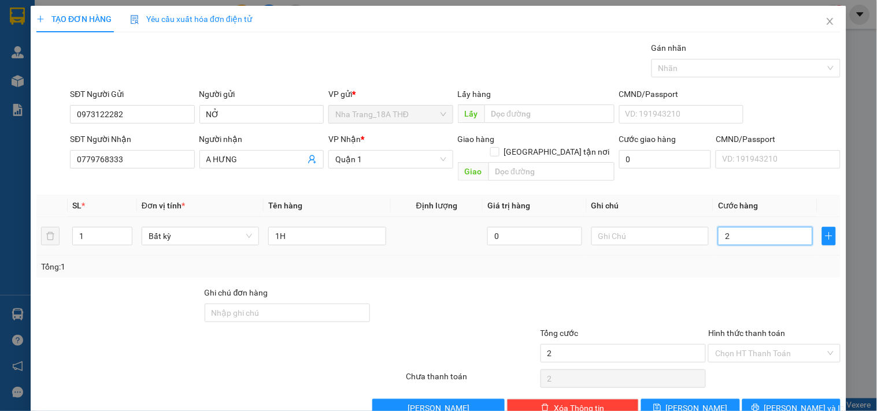
type input "20"
type input "20.000"
click at [685, 287] on div at bounding box center [623, 307] width 168 height 40
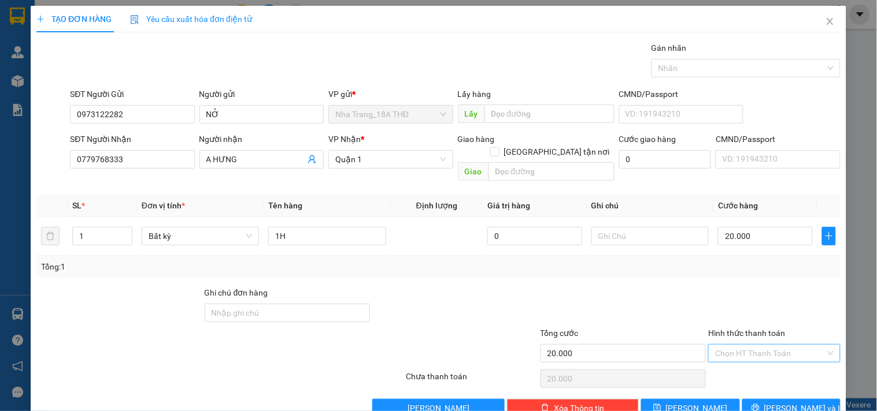
click at [769, 345] on input "Hình thức thanh toán" at bounding box center [770, 353] width 110 height 17
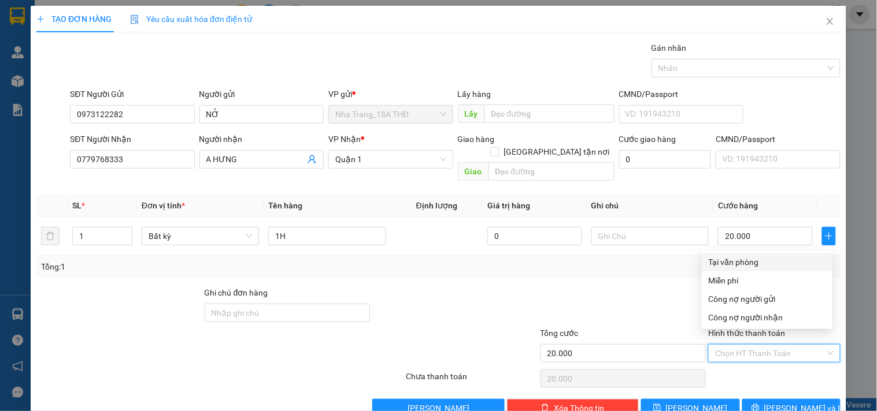
click at [744, 263] on div "Tại văn phòng" at bounding box center [766, 262] width 117 height 13
type input "0"
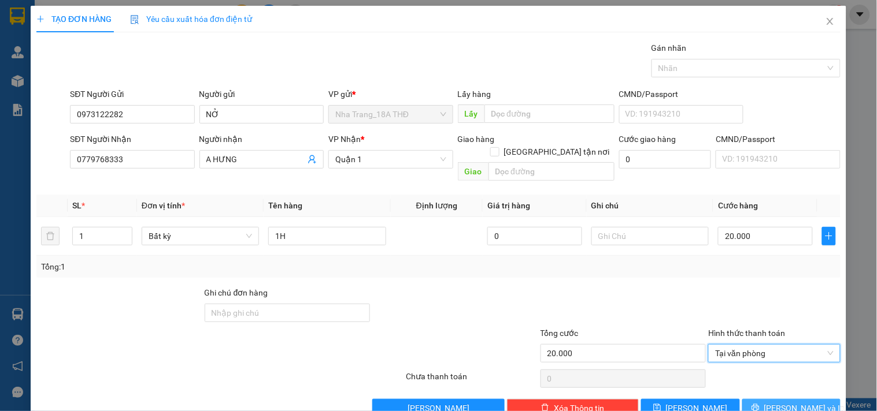
click at [769, 400] on button "[PERSON_NAME] và In" at bounding box center [791, 408] width 98 height 18
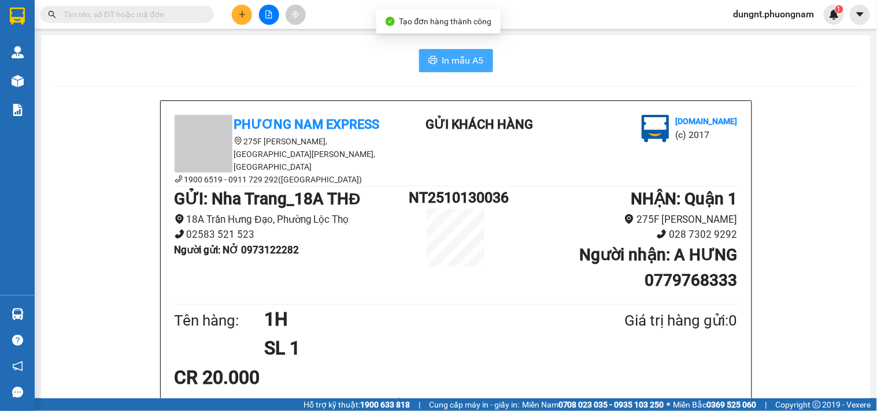
click at [456, 65] on span "In mẫu A5" at bounding box center [463, 60] width 42 height 14
click at [136, 10] on input "text" at bounding box center [132, 14] width 136 height 13
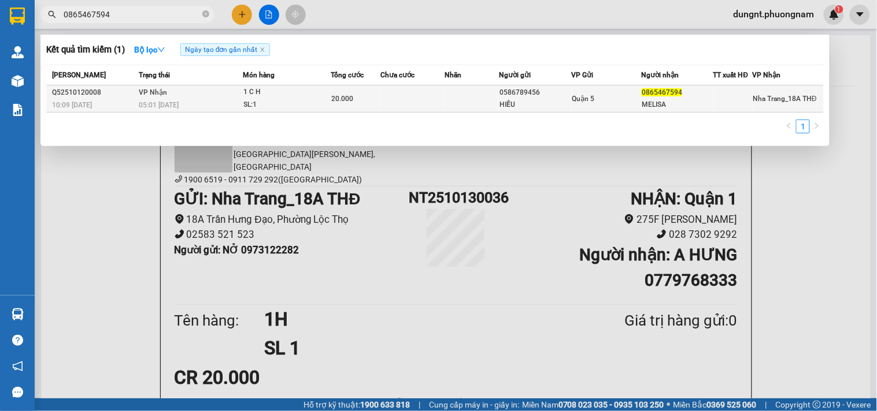
type input "0865467594"
click at [409, 98] on td at bounding box center [412, 99] width 65 height 27
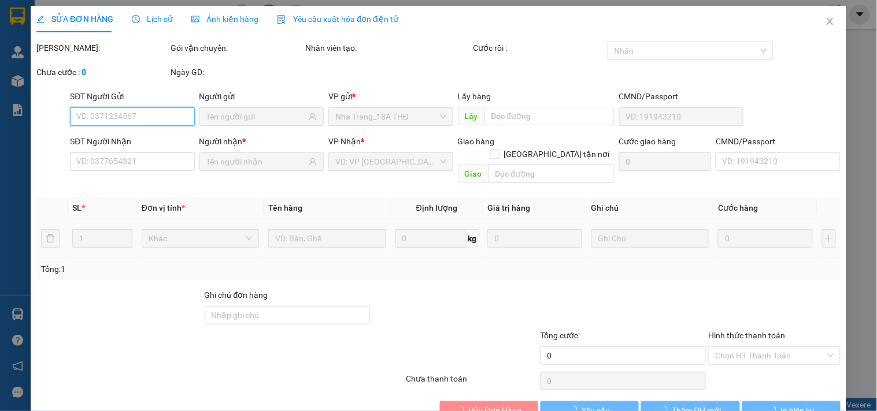
scroll to position [18, 0]
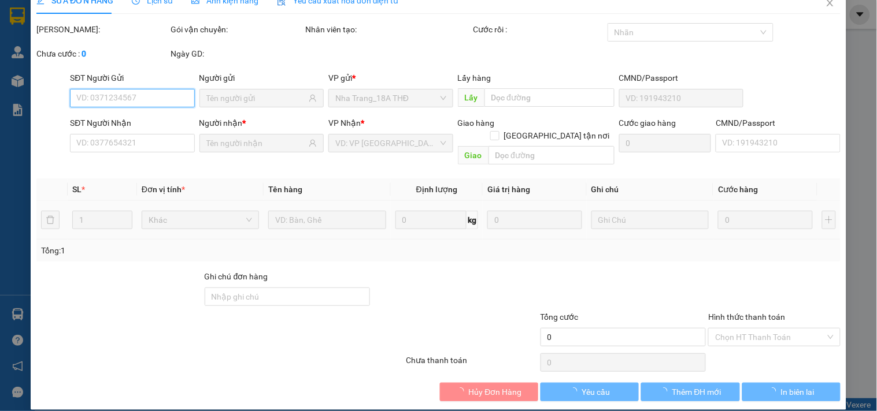
type input "0586789456"
type input "HIẾU"
type input "0865467594"
type input "MELISA"
type input "20.000"
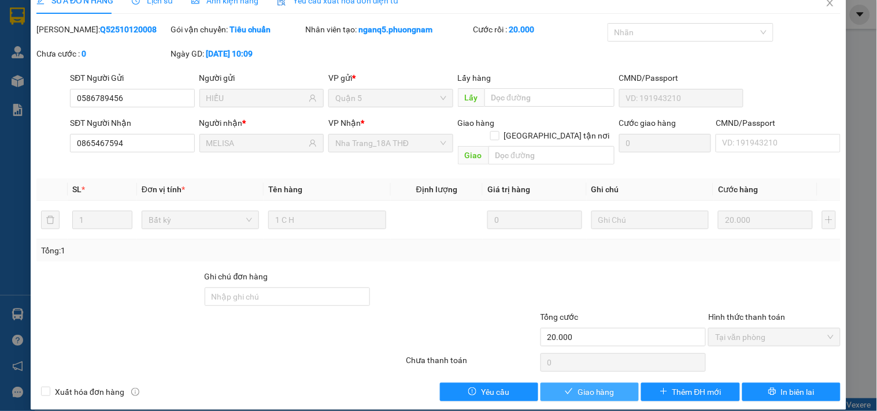
click at [588, 383] on button "Giao hàng" at bounding box center [589, 392] width 98 height 18
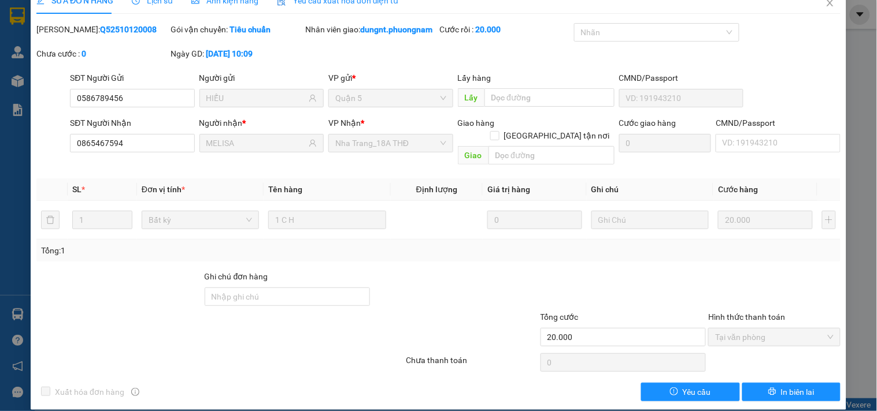
scroll to position [0, 0]
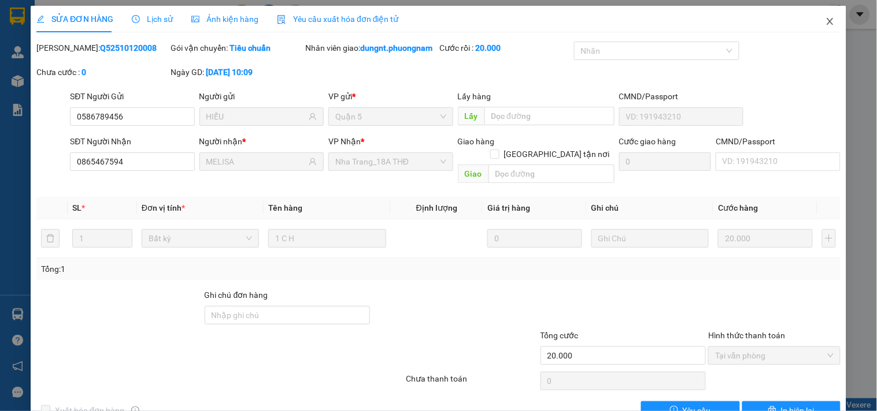
drag, startPoint x: 823, startPoint y: 20, endPoint x: 758, endPoint y: 32, distance: 65.8
click at [826, 20] on icon "close" at bounding box center [829, 21] width 6 height 7
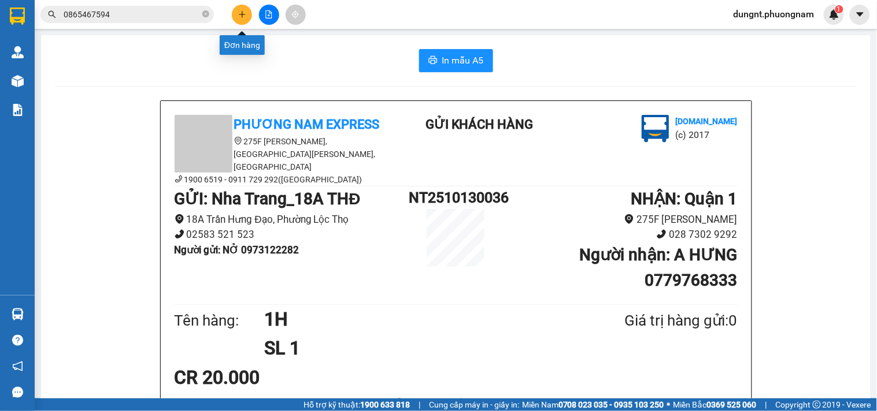
click at [238, 13] on icon "plus" at bounding box center [242, 14] width 8 height 8
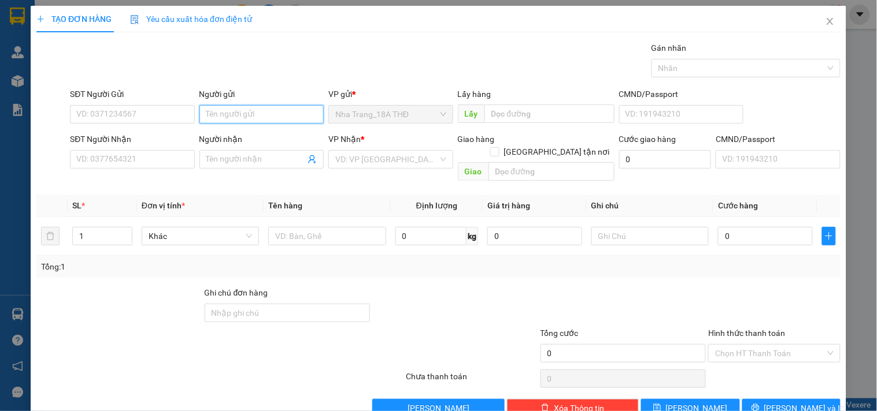
click at [225, 120] on input "Người gửi" at bounding box center [261, 114] width 124 height 18
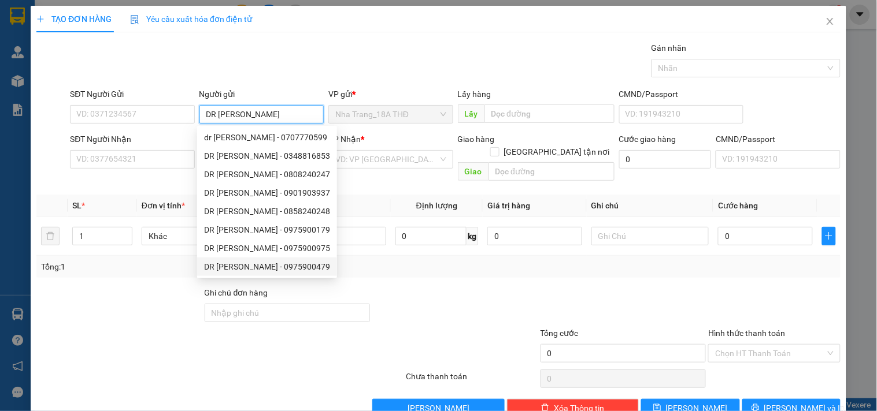
type input "DR [PERSON_NAME]"
click at [277, 350] on div at bounding box center [337, 347] width 134 height 40
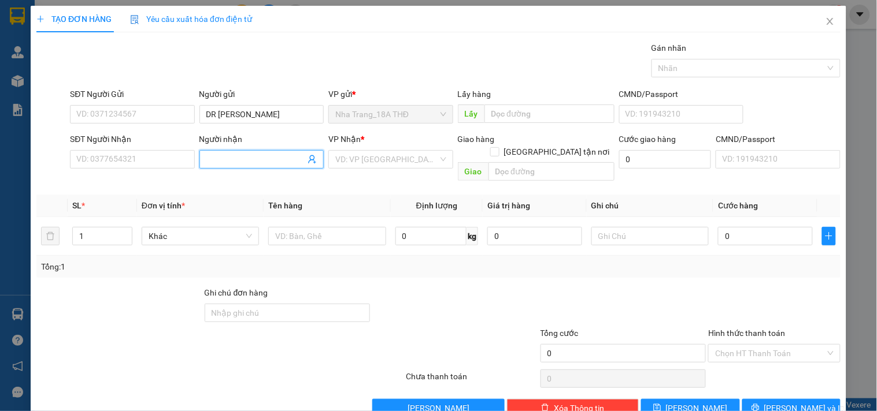
click at [235, 159] on input "Người nhận" at bounding box center [255, 159] width 99 height 13
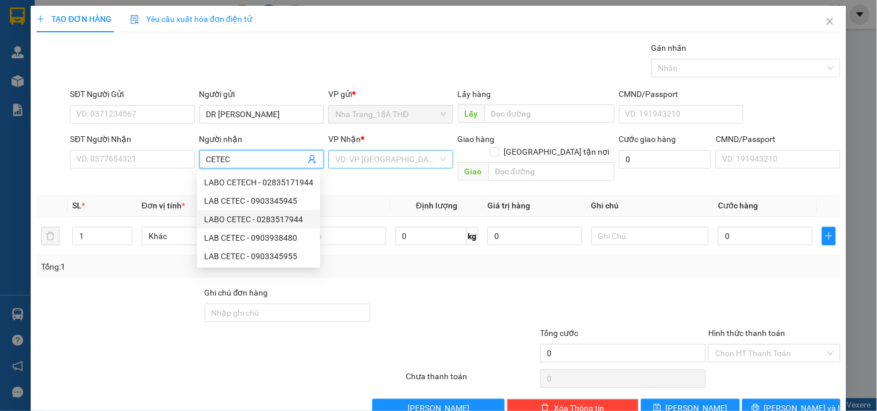
type input "CETEC"
click at [372, 162] on input "search" at bounding box center [386, 159] width 102 height 17
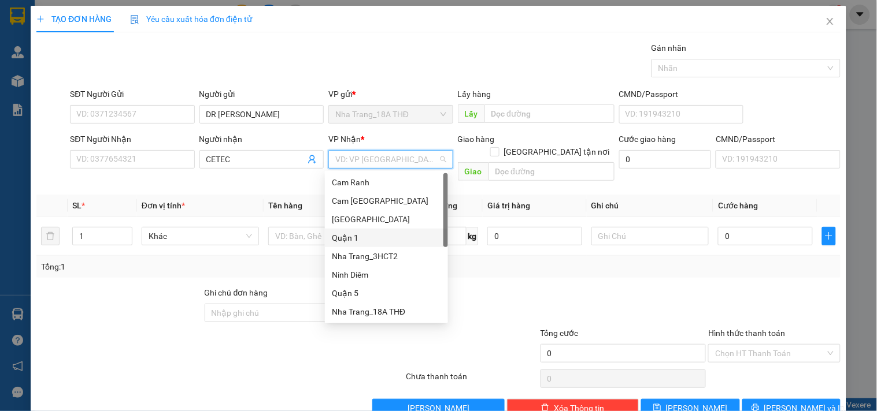
click at [348, 236] on div "Quận 1" at bounding box center [386, 238] width 109 height 13
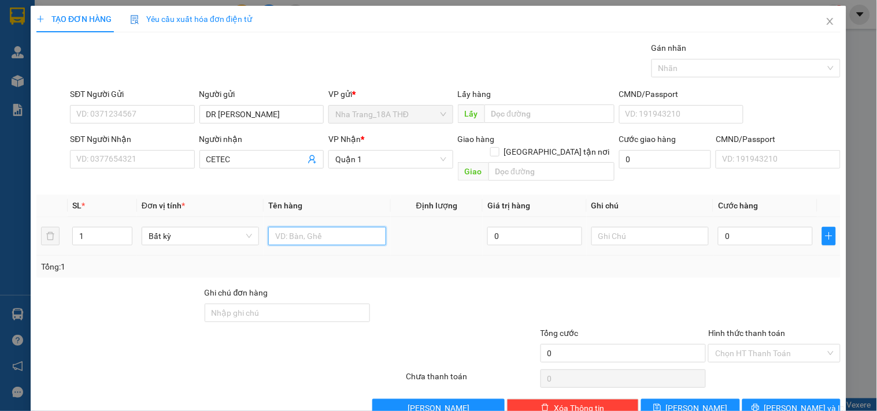
click at [325, 229] on input "text" at bounding box center [326, 236] width 117 height 18
type input "1H"
click at [749, 229] on input "0" at bounding box center [765, 236] width 95 height 18
type input "2"
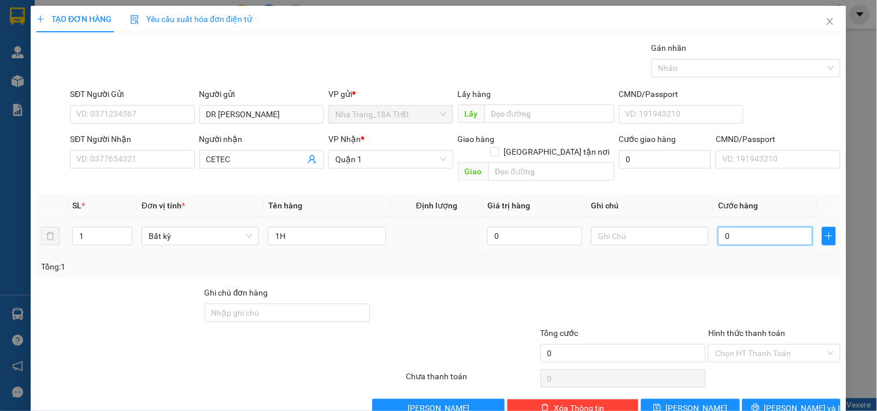
type input "2"
type input "20"
type input "20.000"
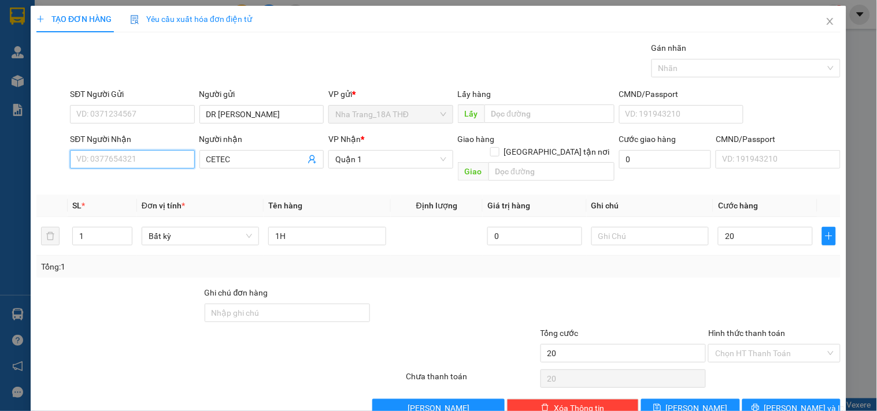
type input "20.000"
drag, startPoint x: 102, startPoint y: 163, endPoint x: 0, endPoint y: 391, distance: 249.9
click at [13, 192] on div "TẠO ĐƠN HÀNG Yêu cầu xuất hóa đơn điện tử Transit Pickup Surcharge Ids Transit …" at bounding box center [438, 205] width 877 height 411
type input "0"
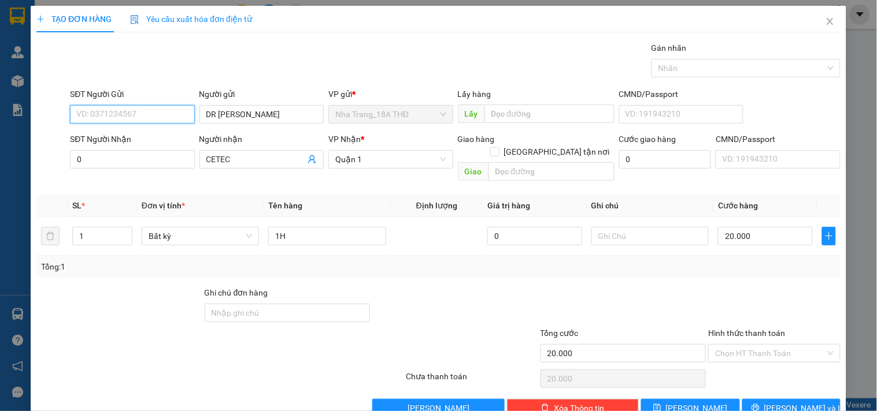
click at [110, 107] on input "SĐT Người Gửi" at bounding box center [132, 114] width 124 height 18
click at [143, 136] on div "0858240247 - DR [PERSON_NAME]" at bounding box center [139, 137] width 126 height 13
type input "0858240247"
type input "DR [PERSON_NAME]"
type input "0858240247"
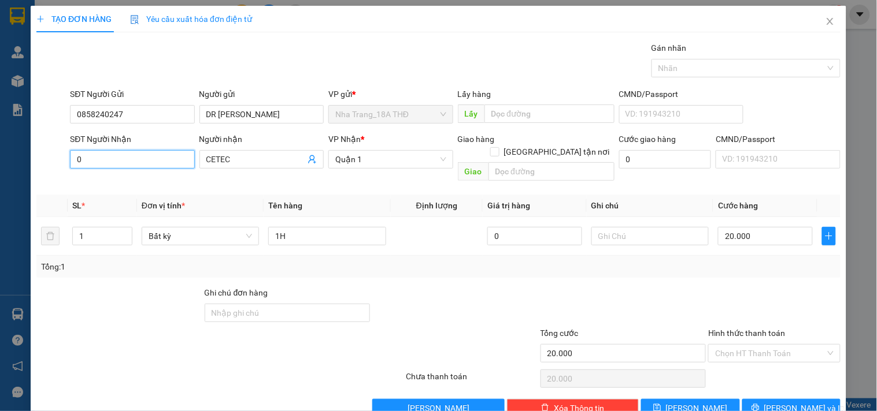
click at [142, 159] on input "0" at bounding box center [132, 159] width 124 height 18
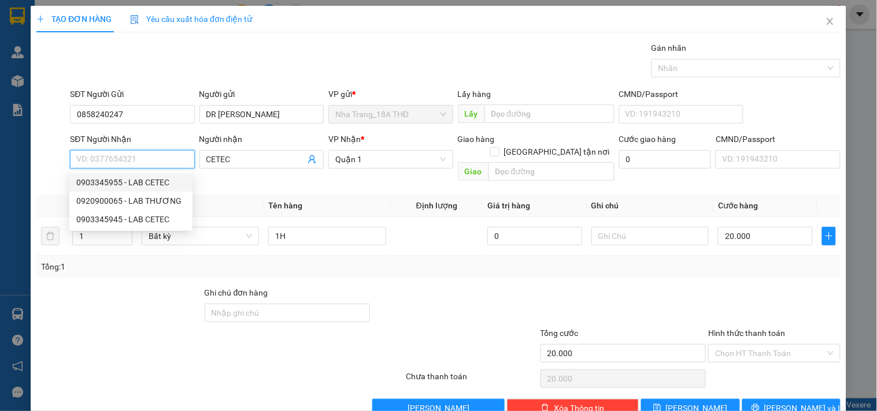
click at [151, 181] on div "0903345955 - LAB CETEC" at bounding box center [130, 182] width 109 height 13
type input "0903345955"
type input "LAB CETEC"
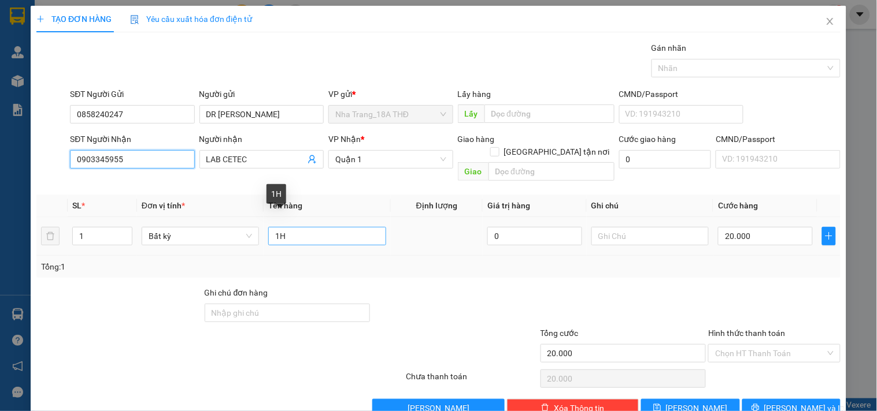
type input "0903345955"
click at [324, 227] on input "1H" at bounding box center [326, 236] width 117 height 18
click at [163, 165] on input "0903345955" at bounding box center [132, 159] width 124 height 18
click at [172, 161] on input "0903345955" at bounding box center [132, 159] width 124 height 18
click at [188, 158] on input "0903345955" at bounding box center [132, 159] width 124 height 18
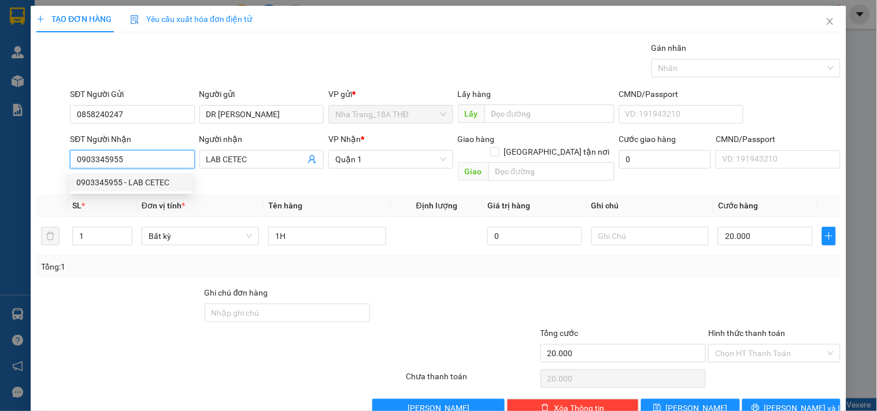
click at [186, 159] on input "0903345955" at bounding box center [132, 159] width 124 height 18
click at [128, 159] on input "0903345955" at bounding box center [132, 159] width 124 height 18
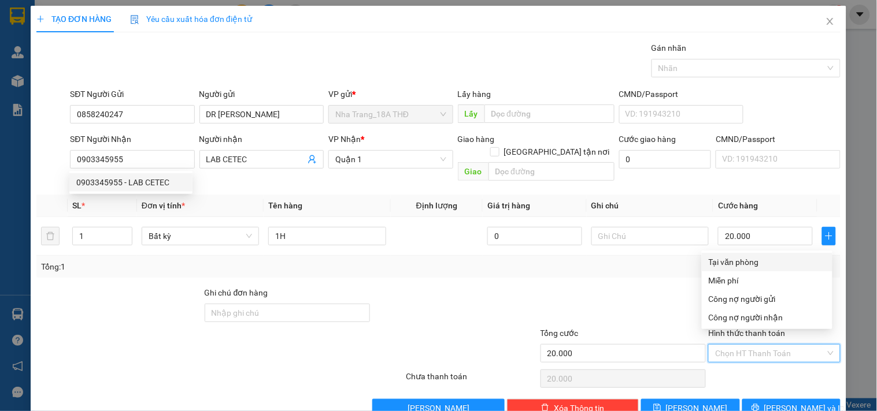
click at [749, 345] on input "Hình thức thanh toán" at bounding box center [770, 353] width 110 height 17
click at [727, 264] on div "Tại văn phòng" at bounding box center [766, 262] width 117 height 13
type input "0"
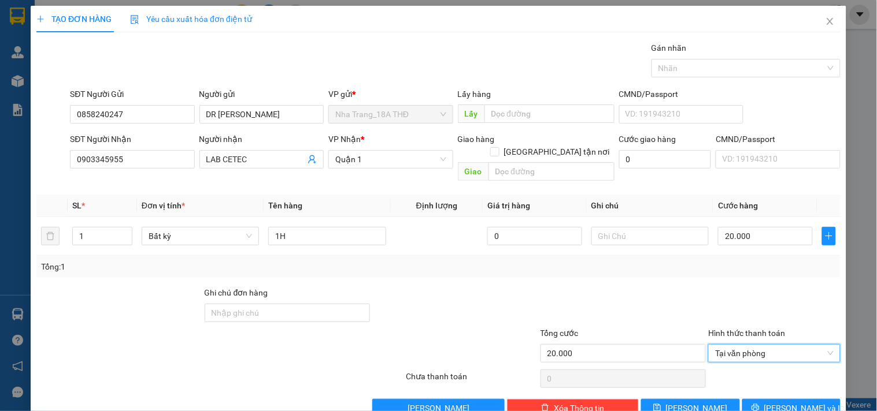
scroll to position [16, 0]
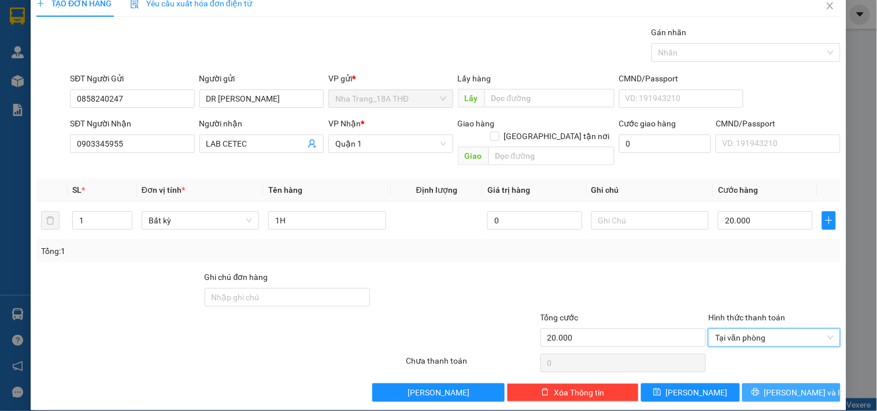
click at [778, 387] on span "[PERSON_NAME] và In" at bounding box center [804, 393] width 81 height 13
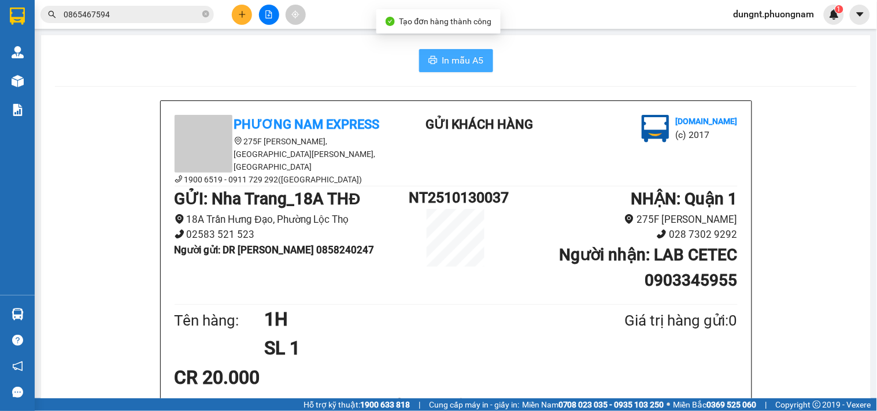
click at [469, 62] on span "In mẫu A5" at bounding box center [463, 60] width 42 height 14
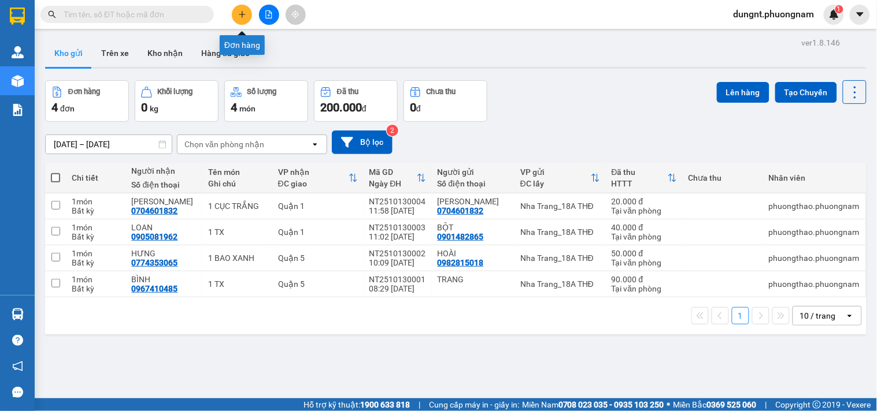
drag, startPoint x: 246, startPoint y: 13, endPoint x: 214, endPoint y: 23, distance: 33.8
click at [246, 13] on button at bounding box center [242, 15] width 20 height 20
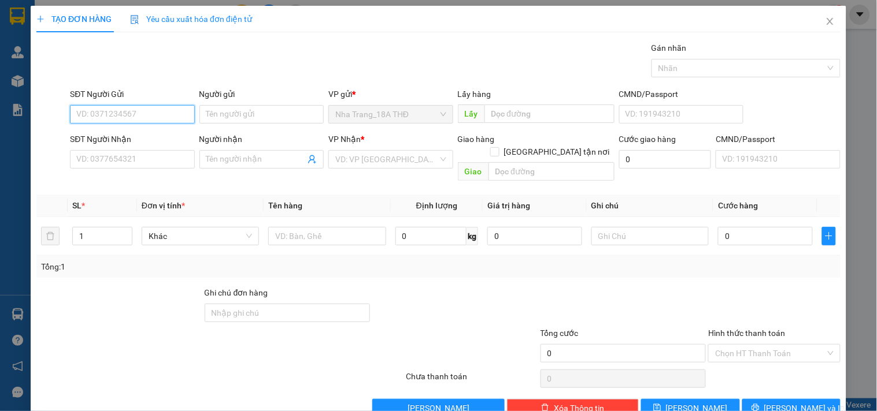
click at [112, 107] on input "SĐT Người Gửi" at bounding box center [132, 114] width 124 height 18
click at [136, 139] on div "0368334979 - HÀ ĐẮC CẬT" at bounding box center [130, 137] width 109 height 13
type input "0368334979"
type input "HÀ ĐẮC CẬT"
type input "0903981469"
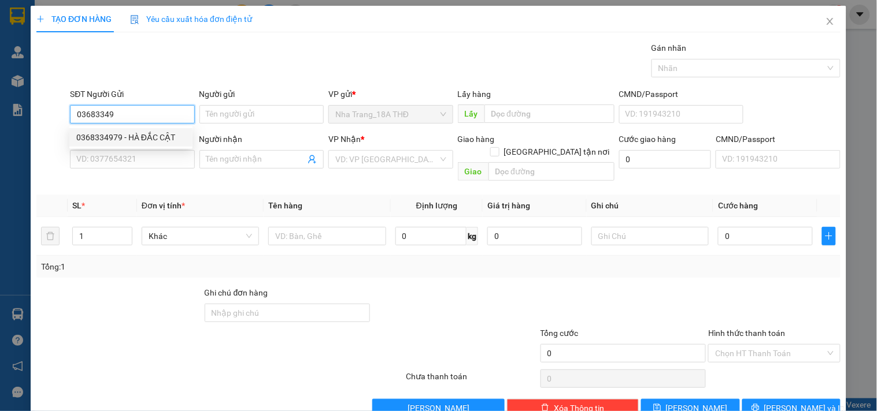
type input "IPS"
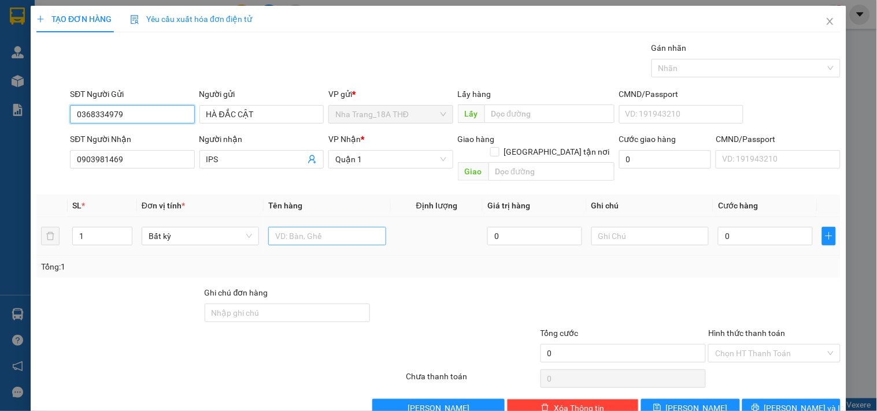
type input "0368334979"
click at [336, 227] on input "text" at bounding box center [326, 236] width 117 height 18
type input "1H"
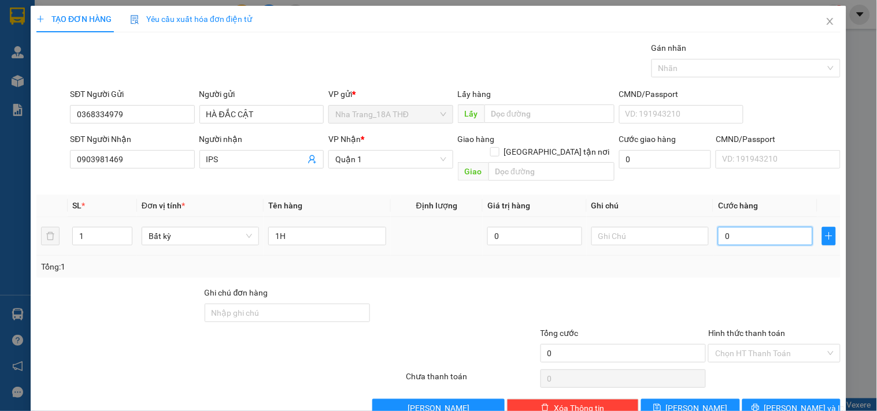
click at [732, 227] on input "0" at bounding box center [765, 236] width 95 height 18
type input "2"
type input "20"
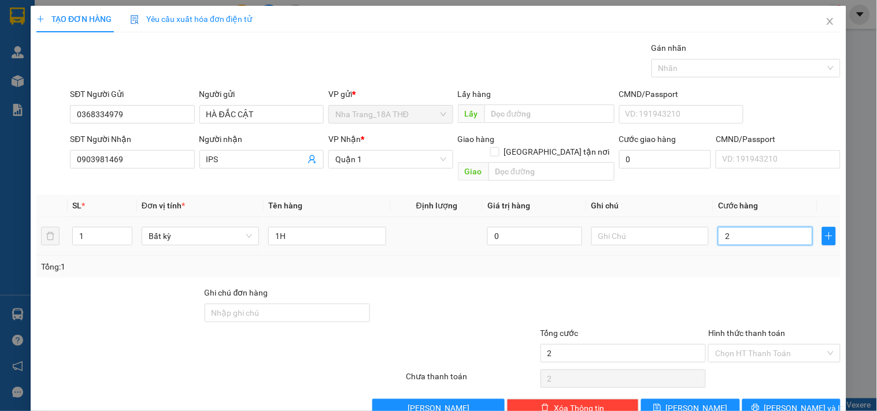
type input "20"
type input "20.000"
click at [734, 261] on div "Tổng: 1" at bounding box center [438, 267] width 795 height 13
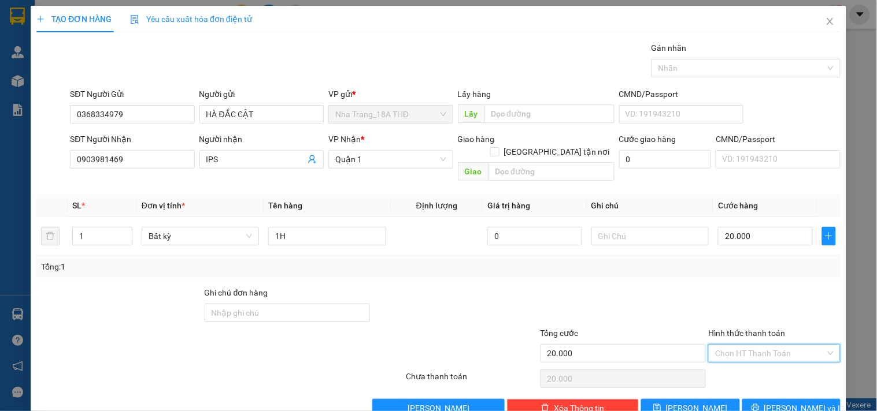
click at [769, 345] on input "Hình thức thanh toán" at bounding box center [770, 353] width 110 height 17
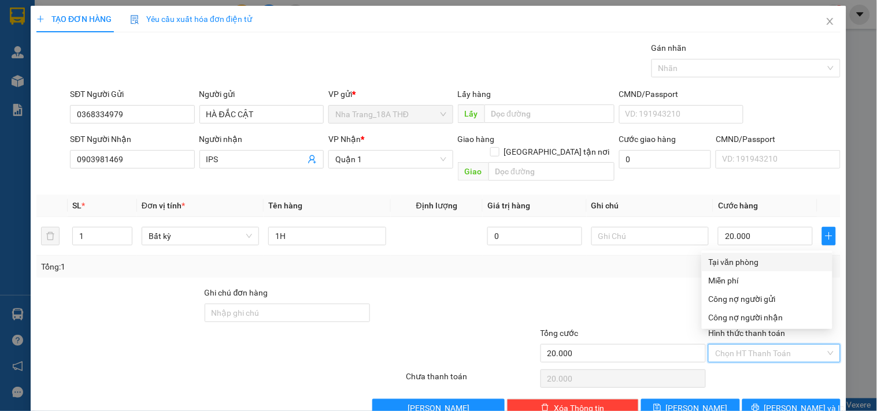
click at [744, 262] on div "Tại văn phòng" at bounding box center [766, 262] width 117 height 13
type input "0"
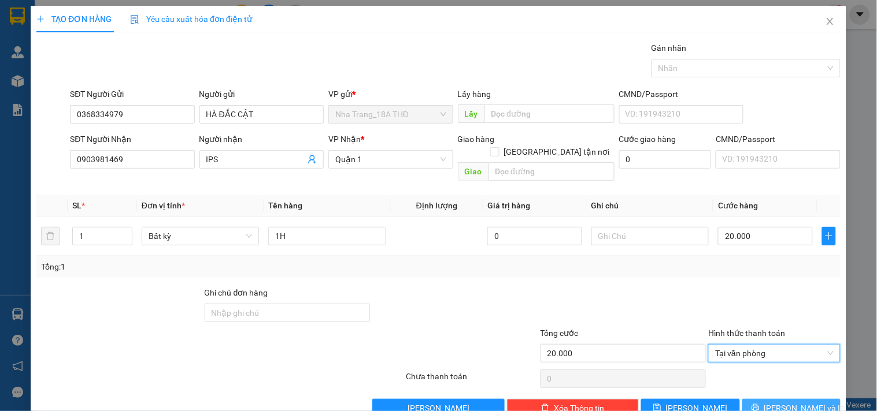
click at [759, 404] on icon "printer" at bounding box center [755, 408] width 8 height 8
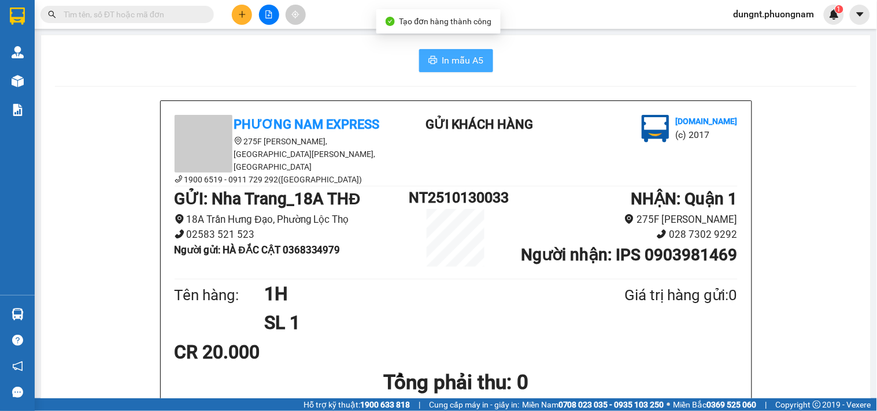
click at [468, 58] on span "In mẫu A5" at bounding box center [463, 60] width 42 height 14
